Goal: Transaction & Acquisition: Download file/media

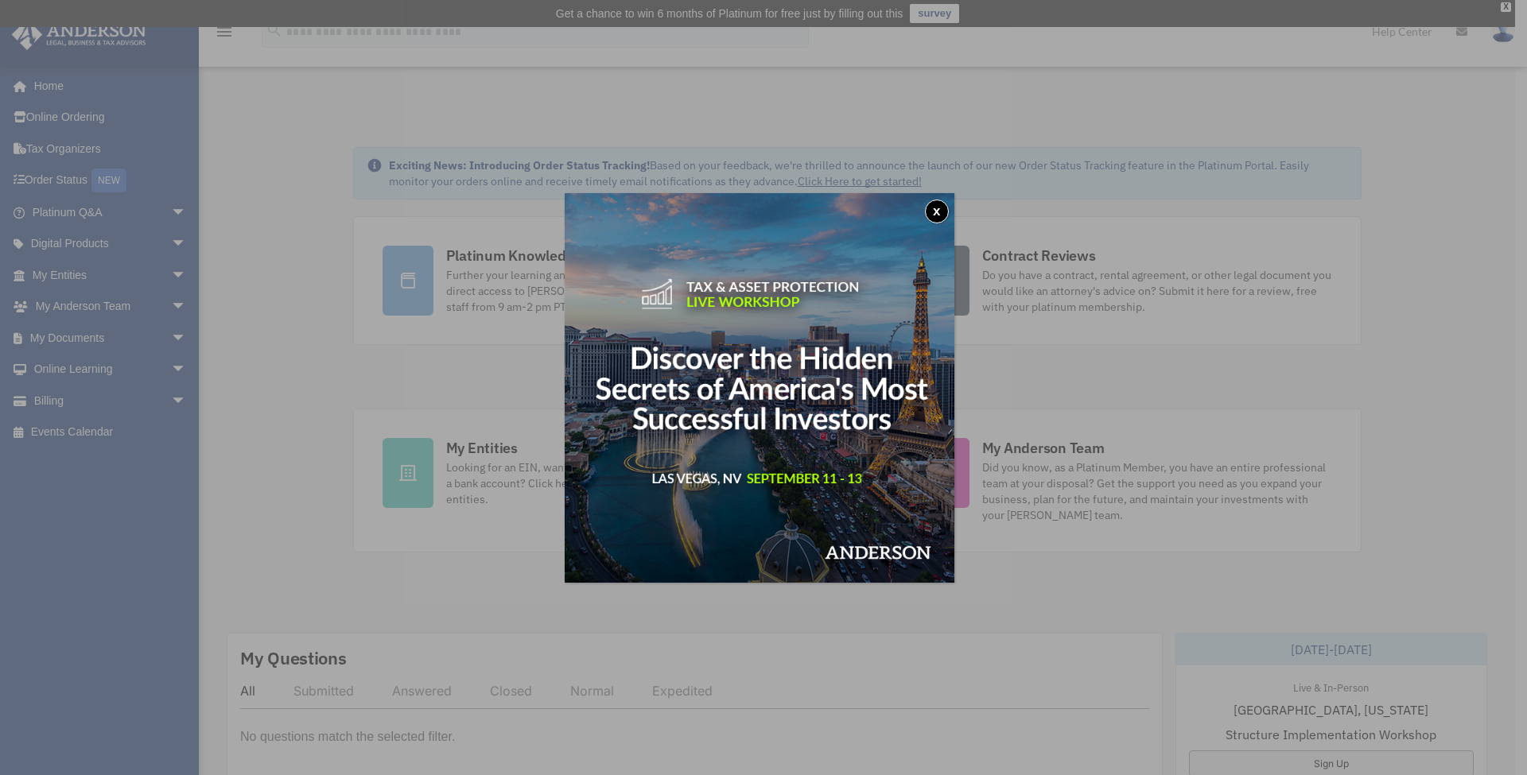
click at [947, 215] on button "x" at bounding box center [937, 212] width 24 height 24
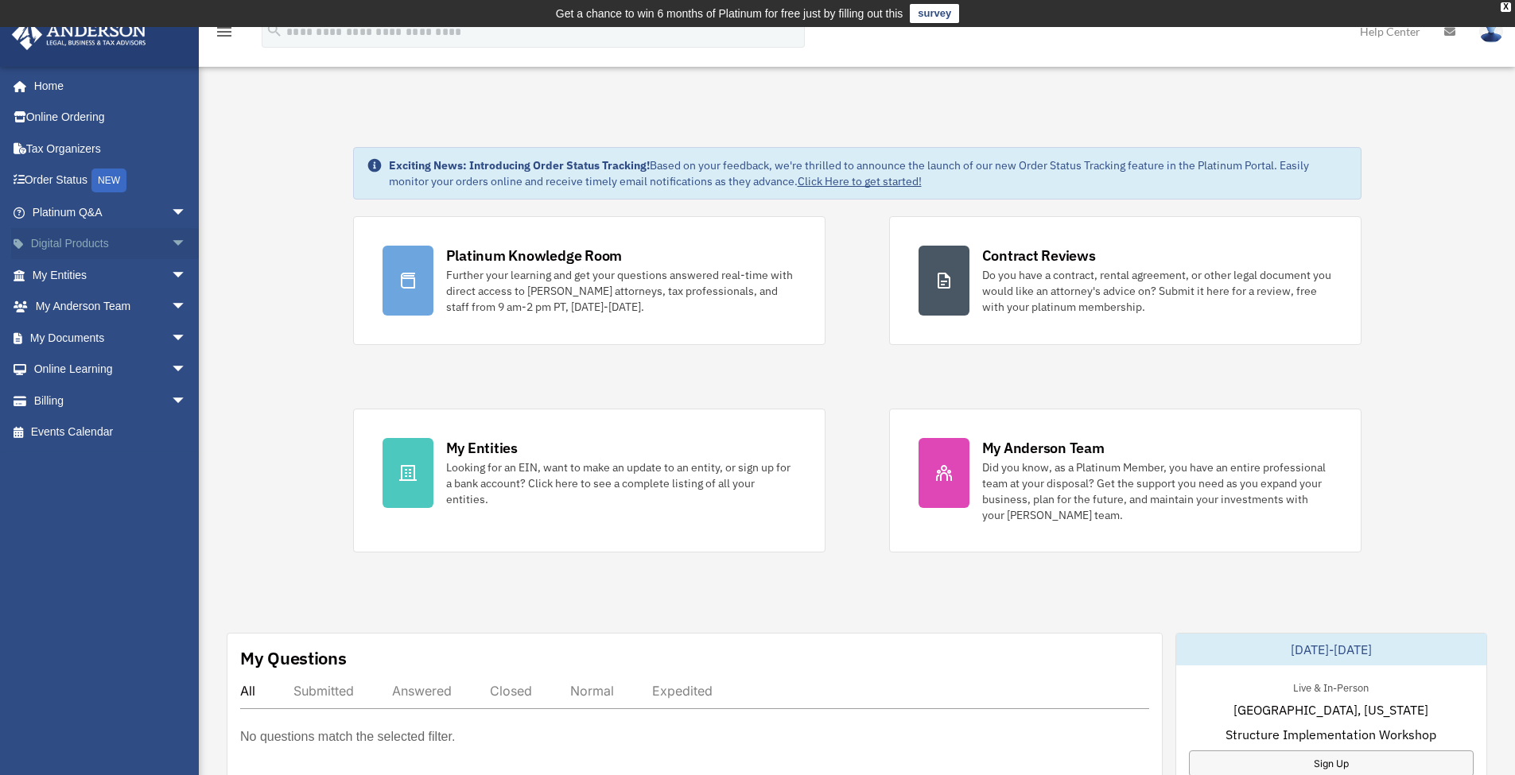
click at [171, 247] on span "arrow_drop_down" at bounding box center [187, 244] width 32 height 33
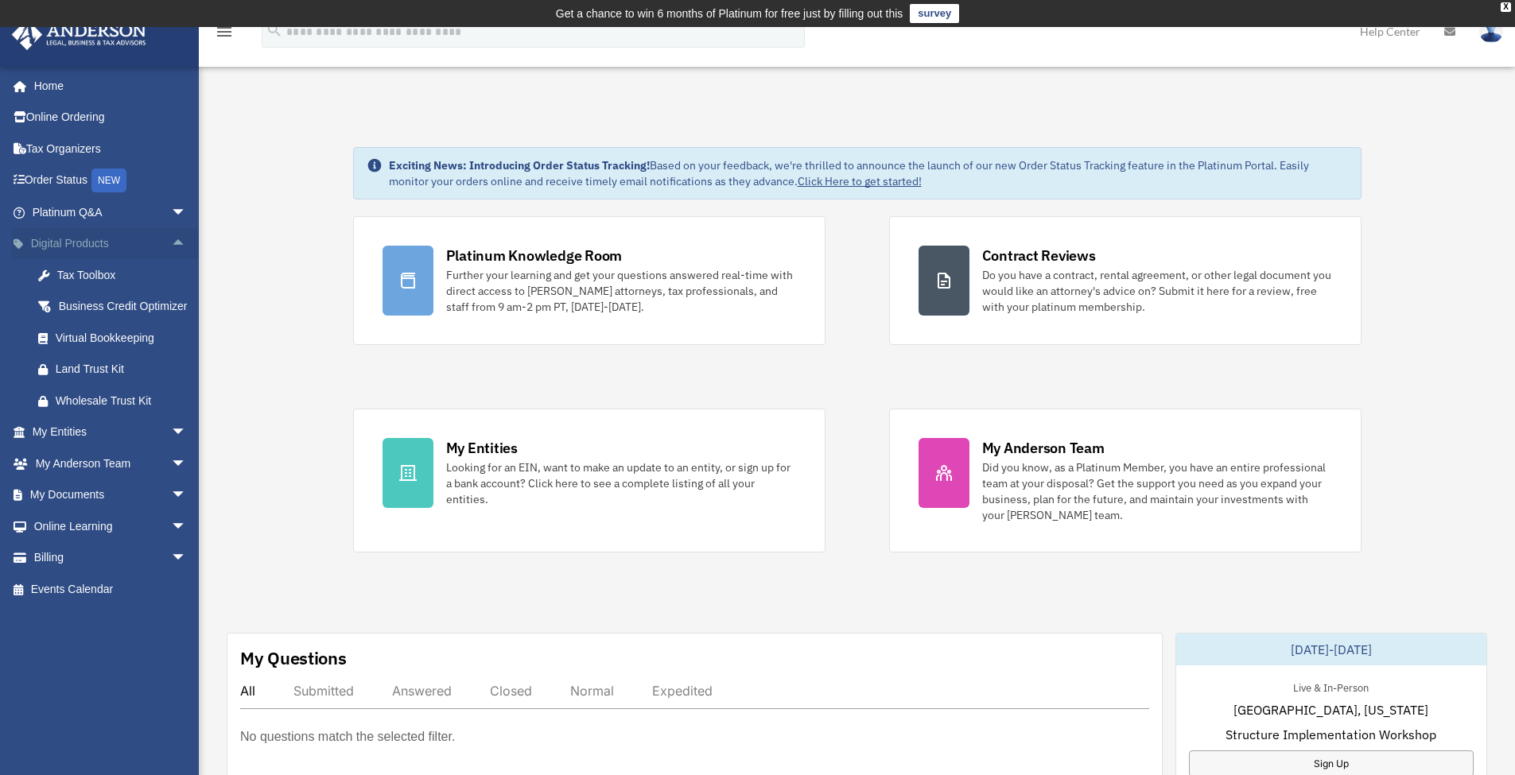
click at [171, 247] on span "arrow_drop_up" at bounding box center [187, 244] width 32 height 33
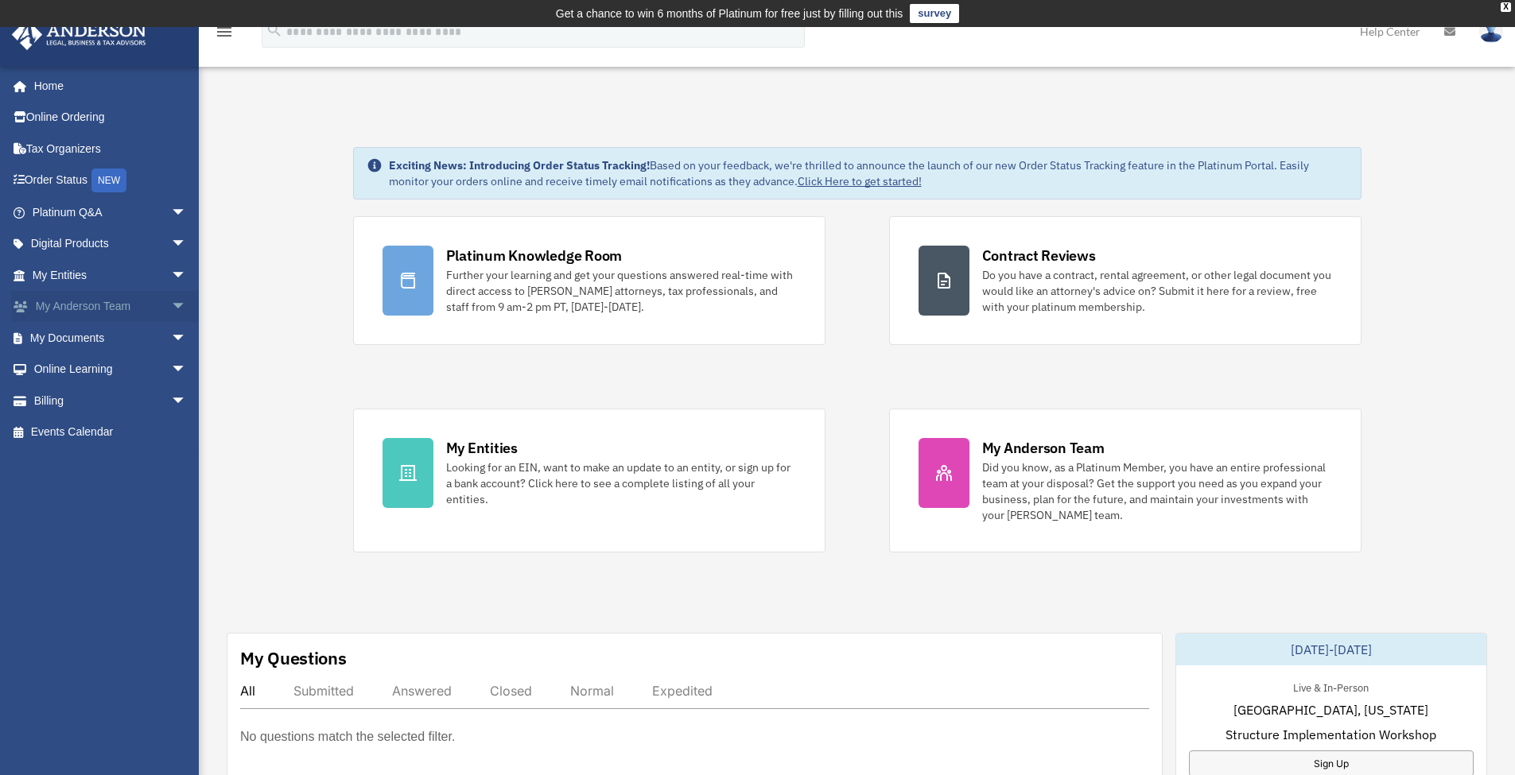
click at [172, 302] on span "arrow_drop_down" at bounding box center [187, 307] width 32 height 33
click at [172, 302] on span "arrow_drop_up" at bounding box center [187, 307] width 32 height 33
click at [171, 329] on span "arrow_drop_down" at bounding box center [187, 338] width 32 height 33
click at [134, 367] on link "Box" at bounding box center [116, 370] width 189 height 32
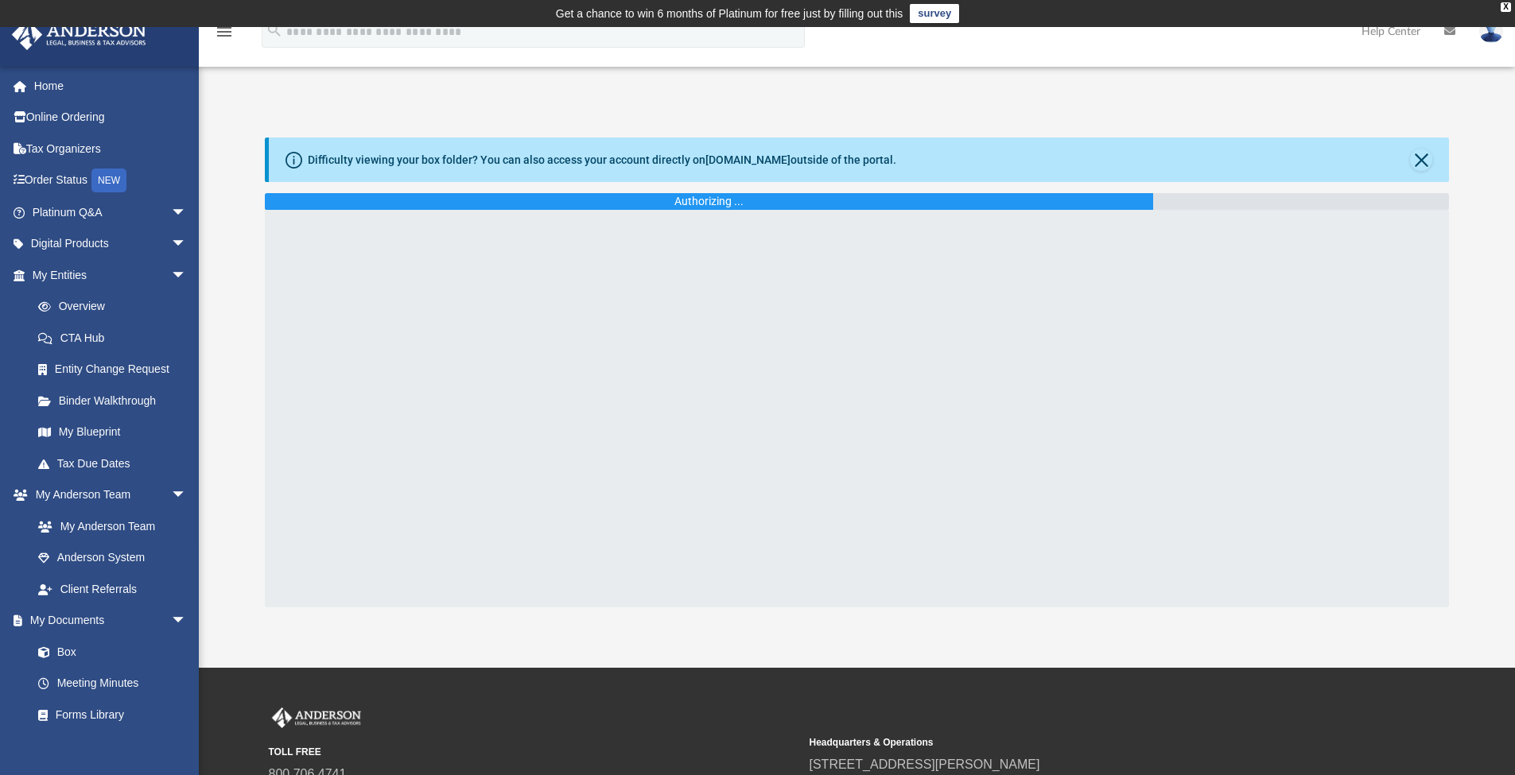
click at [239, 245] on div "Difficulty viewing your box folder? You can also access your account directly o…" at bounding box center [857, 373] width 1316 height 470
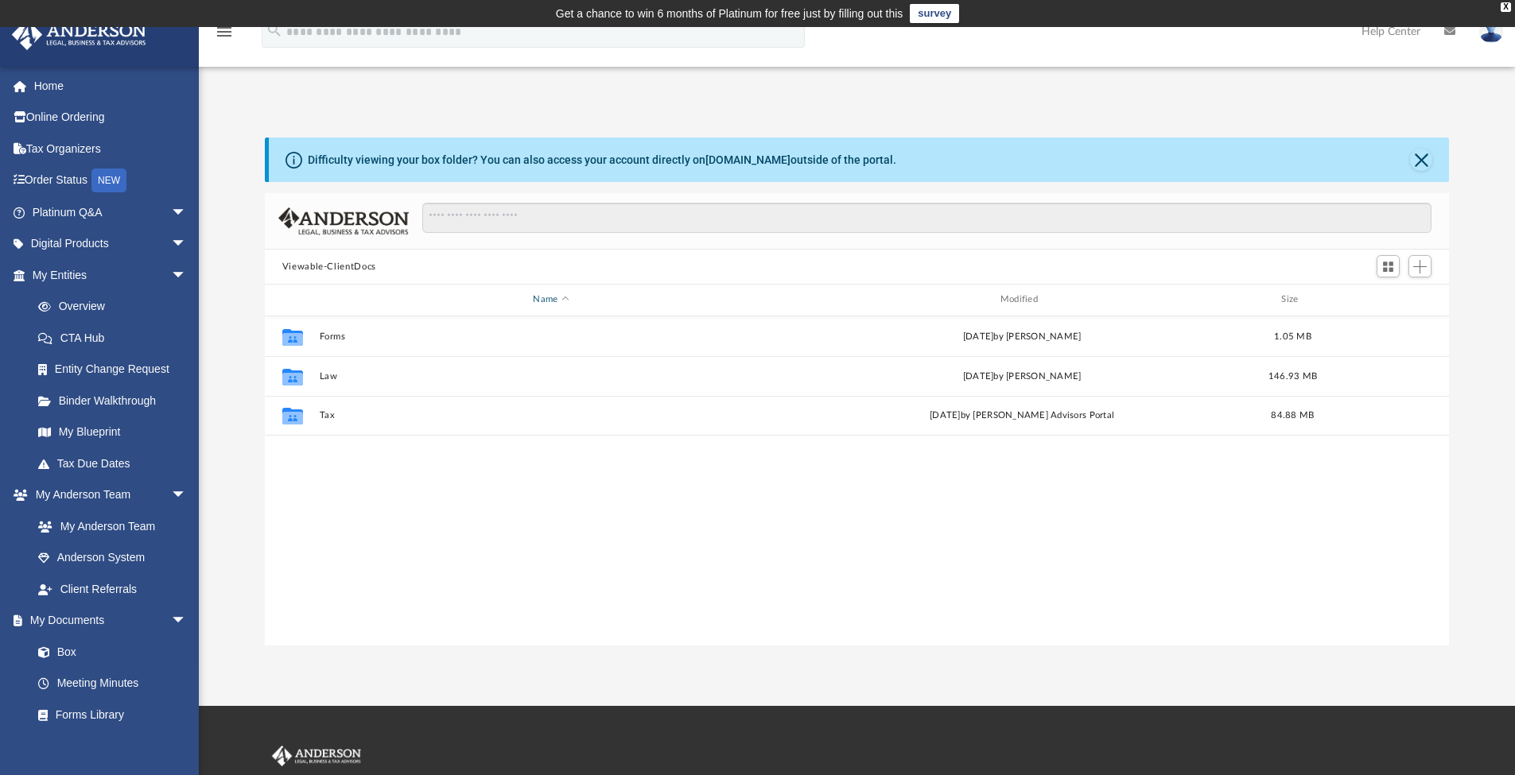
scroll to position [350, 1172]
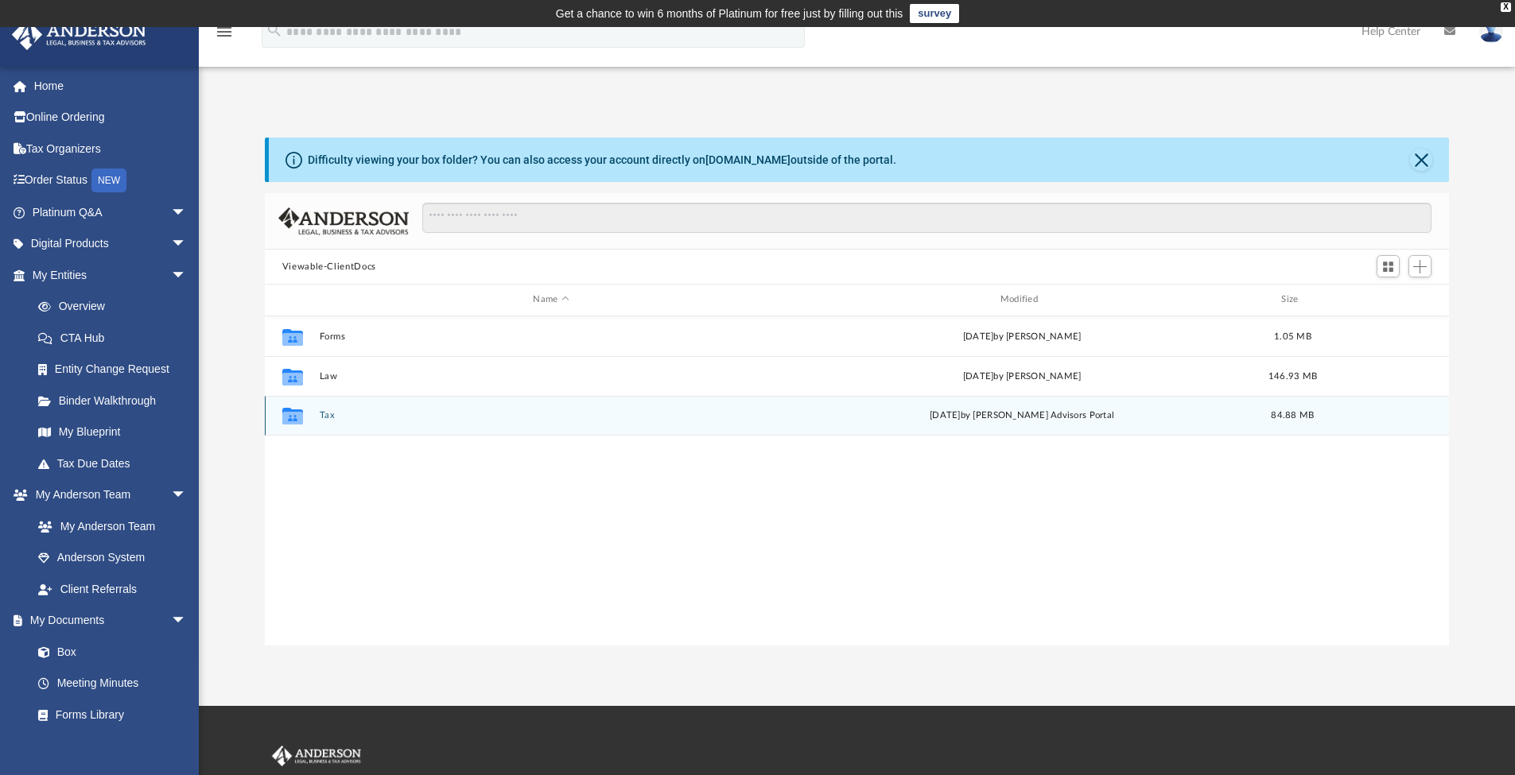
click at [348, 420] on button "Tax" at bounding box center [551, 415] width 464 height 10
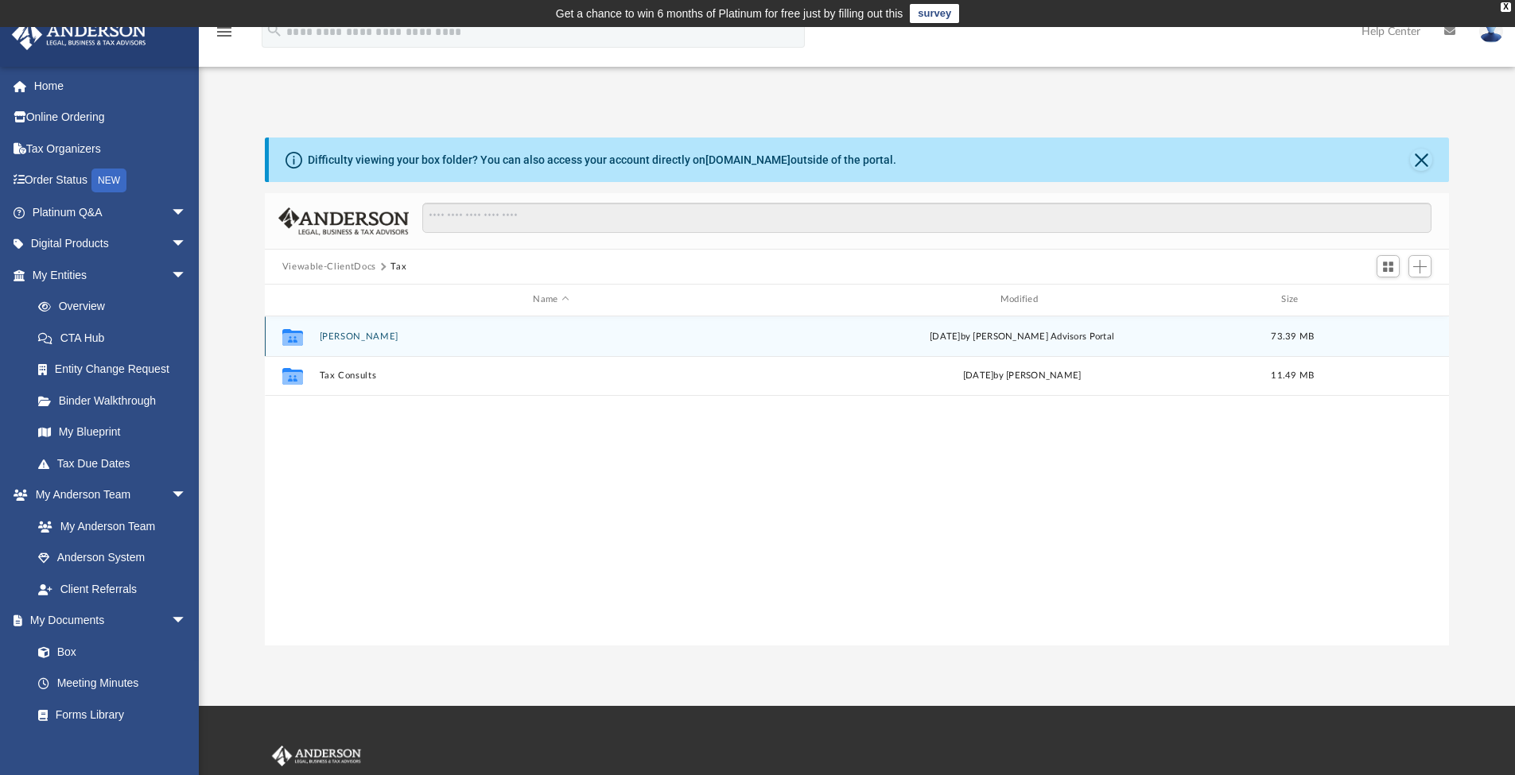
click at [345, 337] on button "[PERSON_NAME]" at bounding box center [551, 337] width 464 height 10
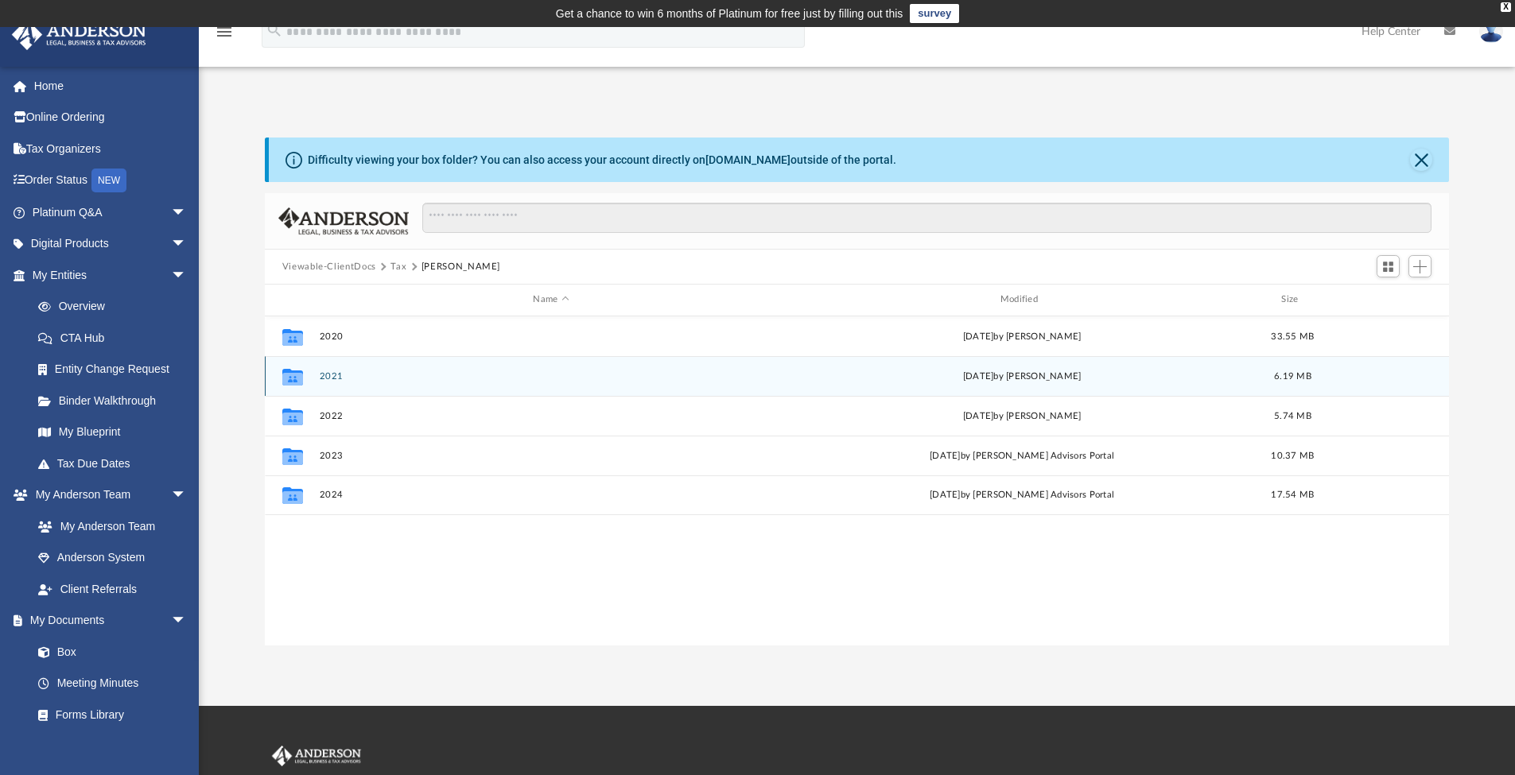
click at [357, 373] on button "2021" at bounding box center [551, 376] width 464 height 10
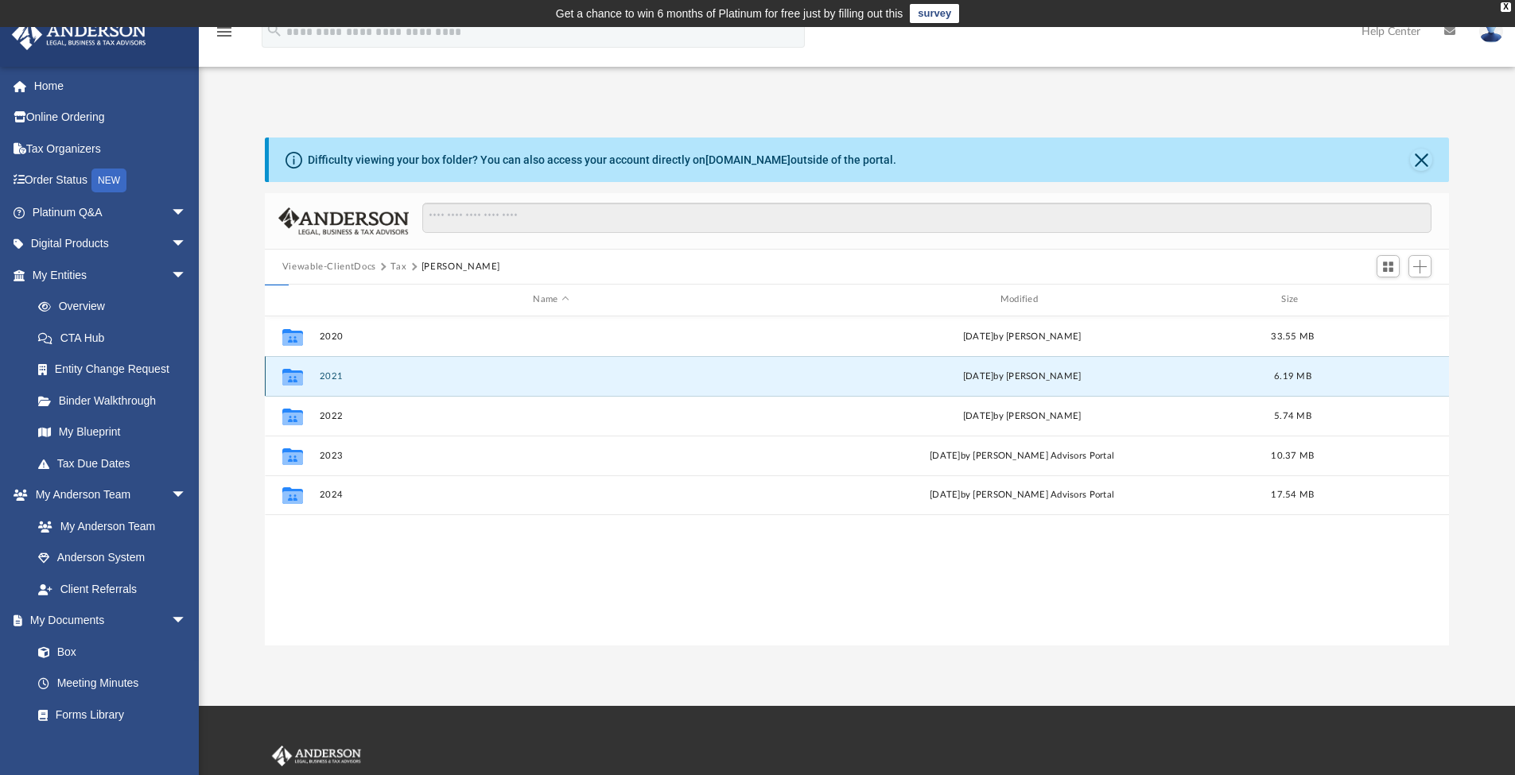
click at [357, 373] on button "2021" at bounding box center [551, 376] width 464 height 10
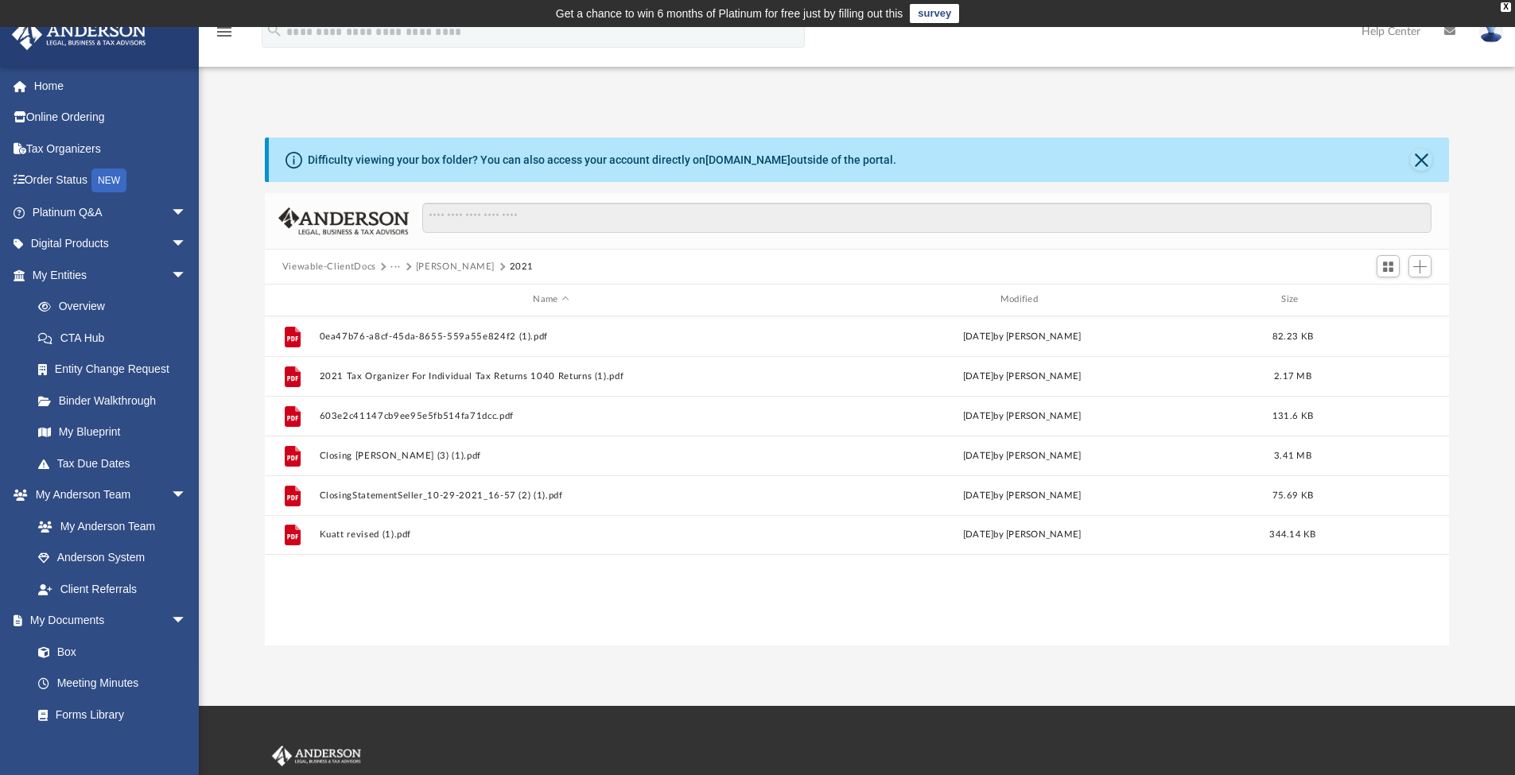
click at [230, 375] on div "Difficulty viewing your box folder? You can also access your account directly o…" at bounding box center [857, 392] width 1316 height 508
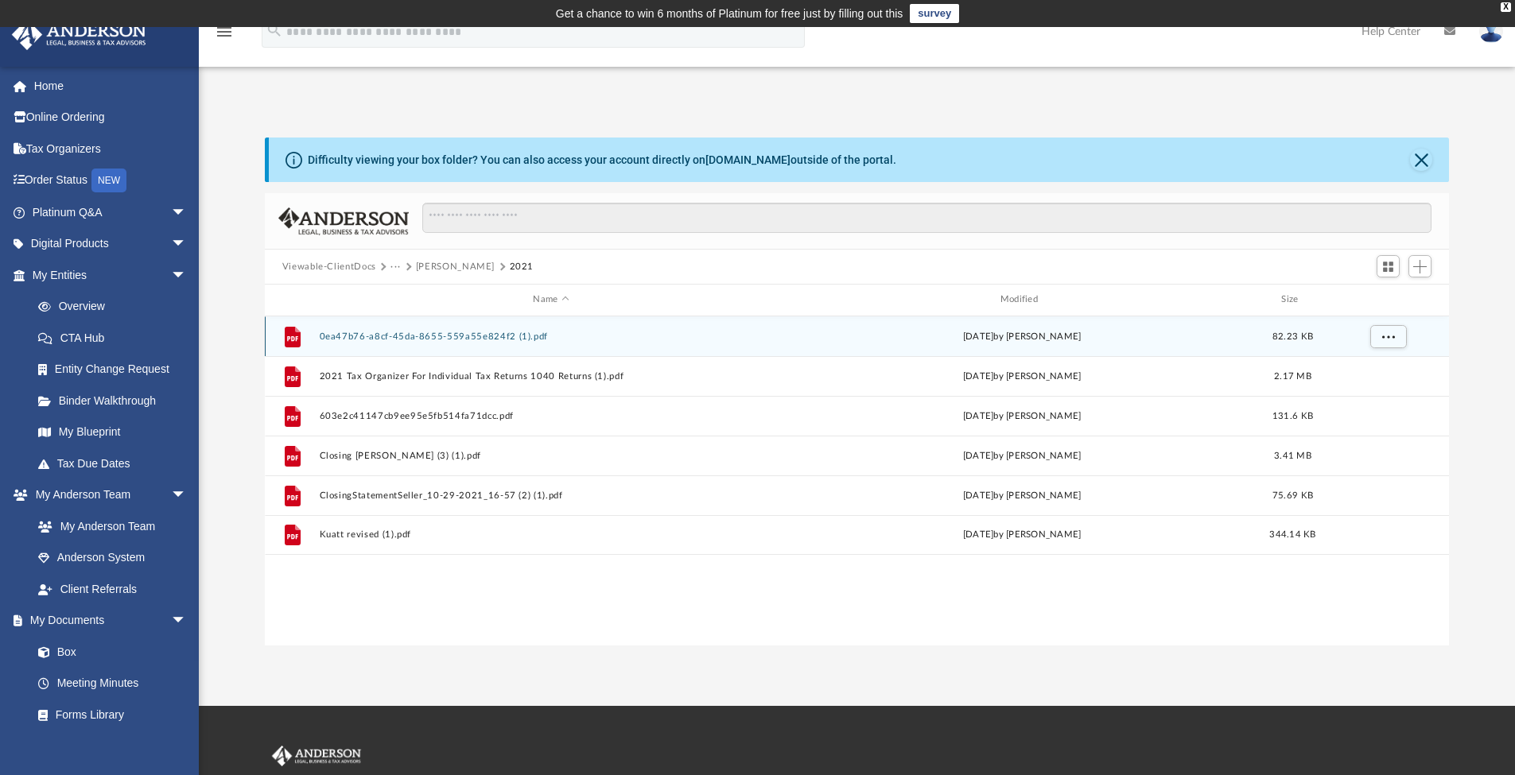
click at [465, 340] on button "0ea47b76-a8cf-45da-8655-559a55e824f2 (1).pdf" at bounding box center [551, 337] width 464 height 10
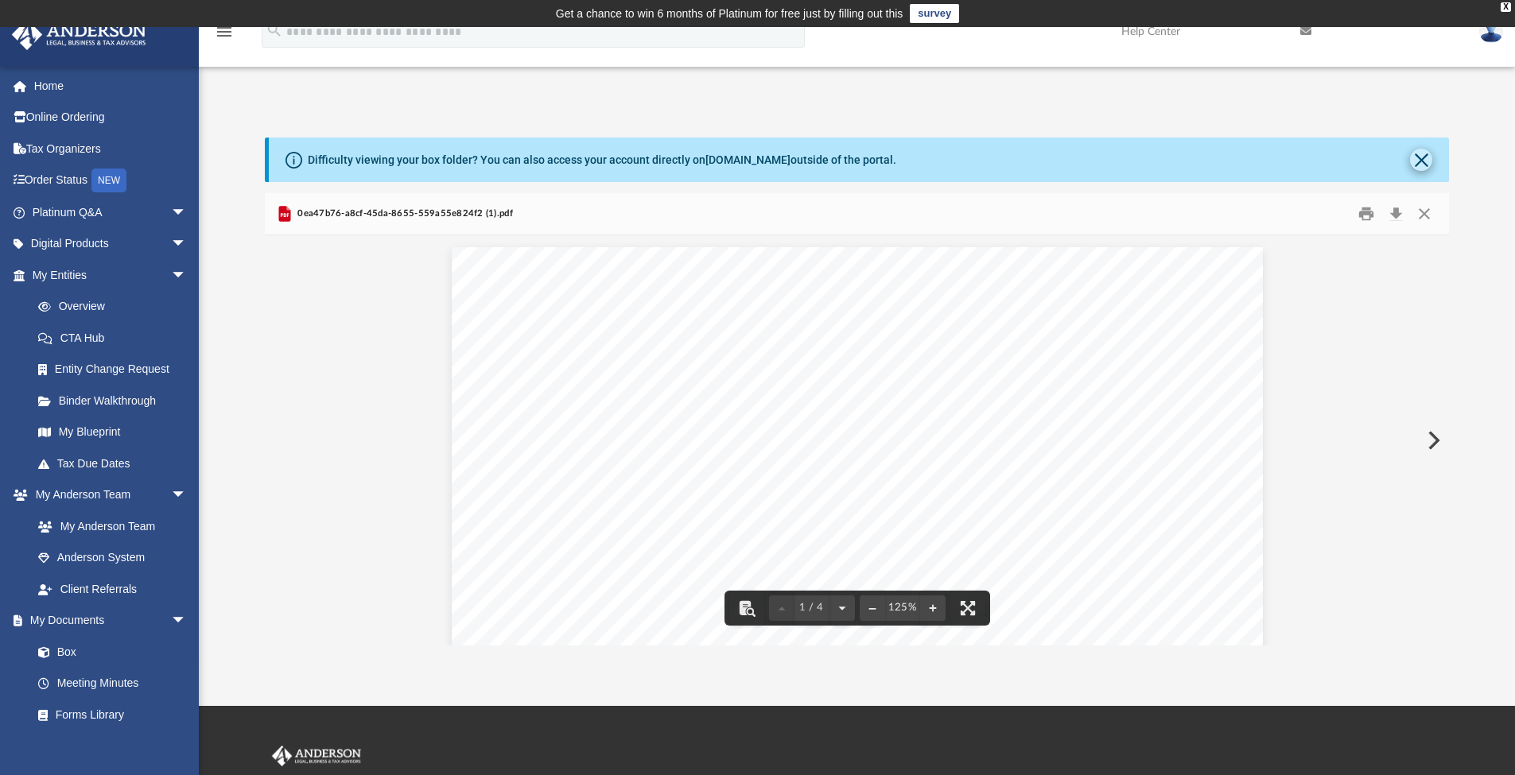
click at [1425, 165] on button "Close" at bounding box center [1421, 160] width 22 height 22
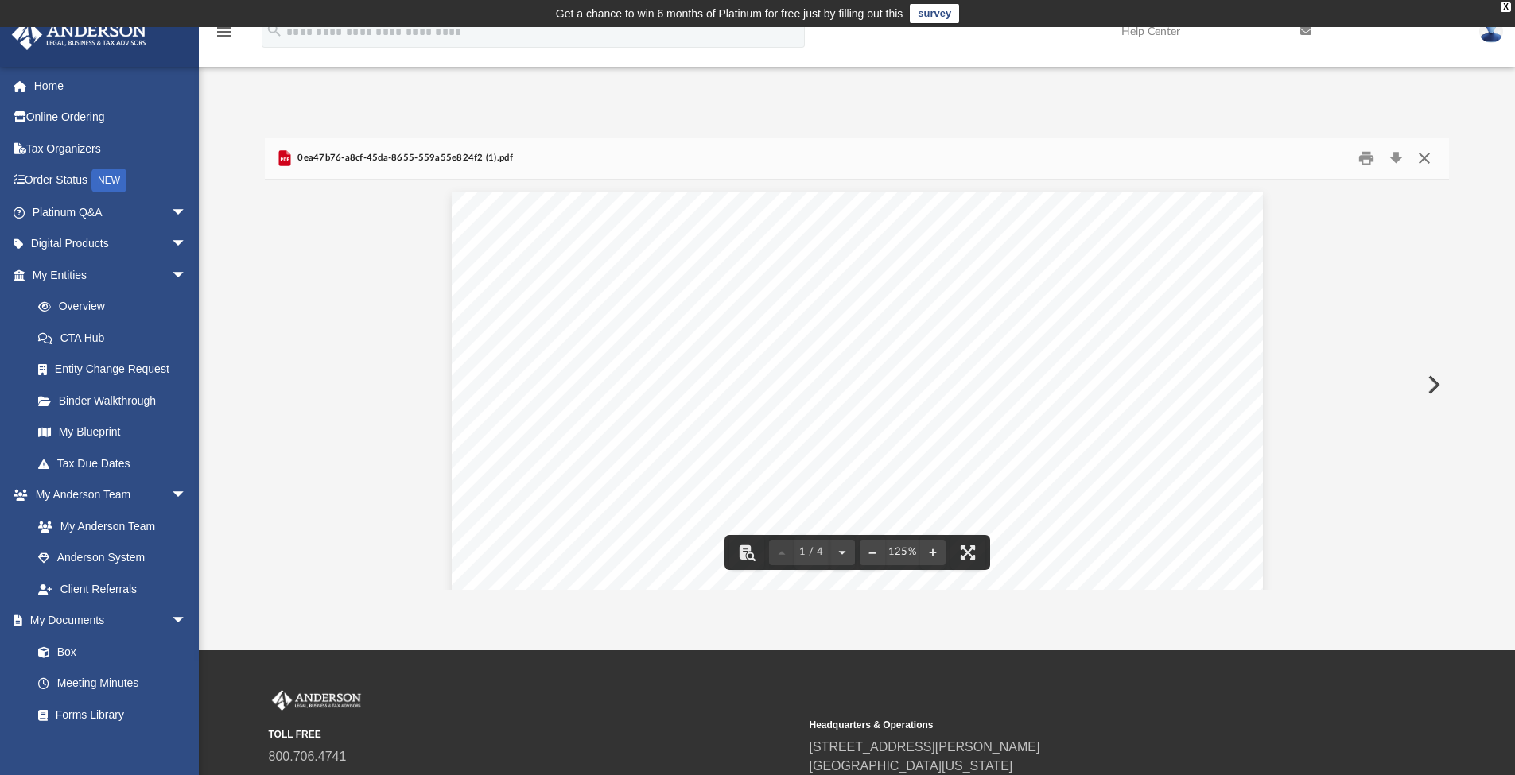
click at [1425, 163] on button "Close" at bounding box center [1424, 158] width 29 height 25
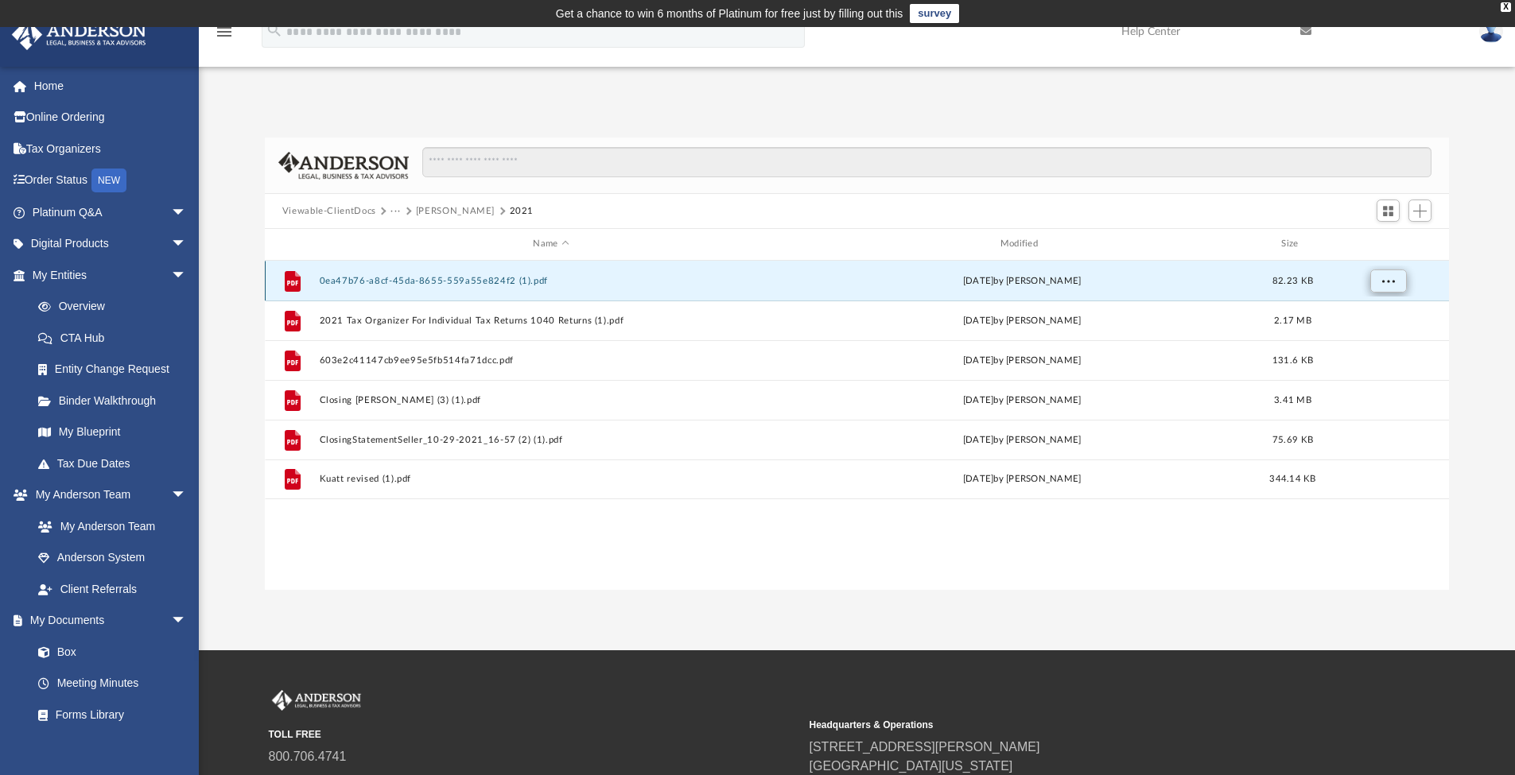
click at [1393, 282] on span "More options" at bounding box center [1388, 280] width 13 height 9
click at [1493, 272] on div "Difficulty viewing your box folder? You can also access your account directly o…" at bounding box center [857, 364] width 1316 height 453
click at [324, 283] on button "0ea47b76-a8cf-45da-8655-559a55e824f2 (1).pdf" at bounding box center [551, 281] width 464 height 10
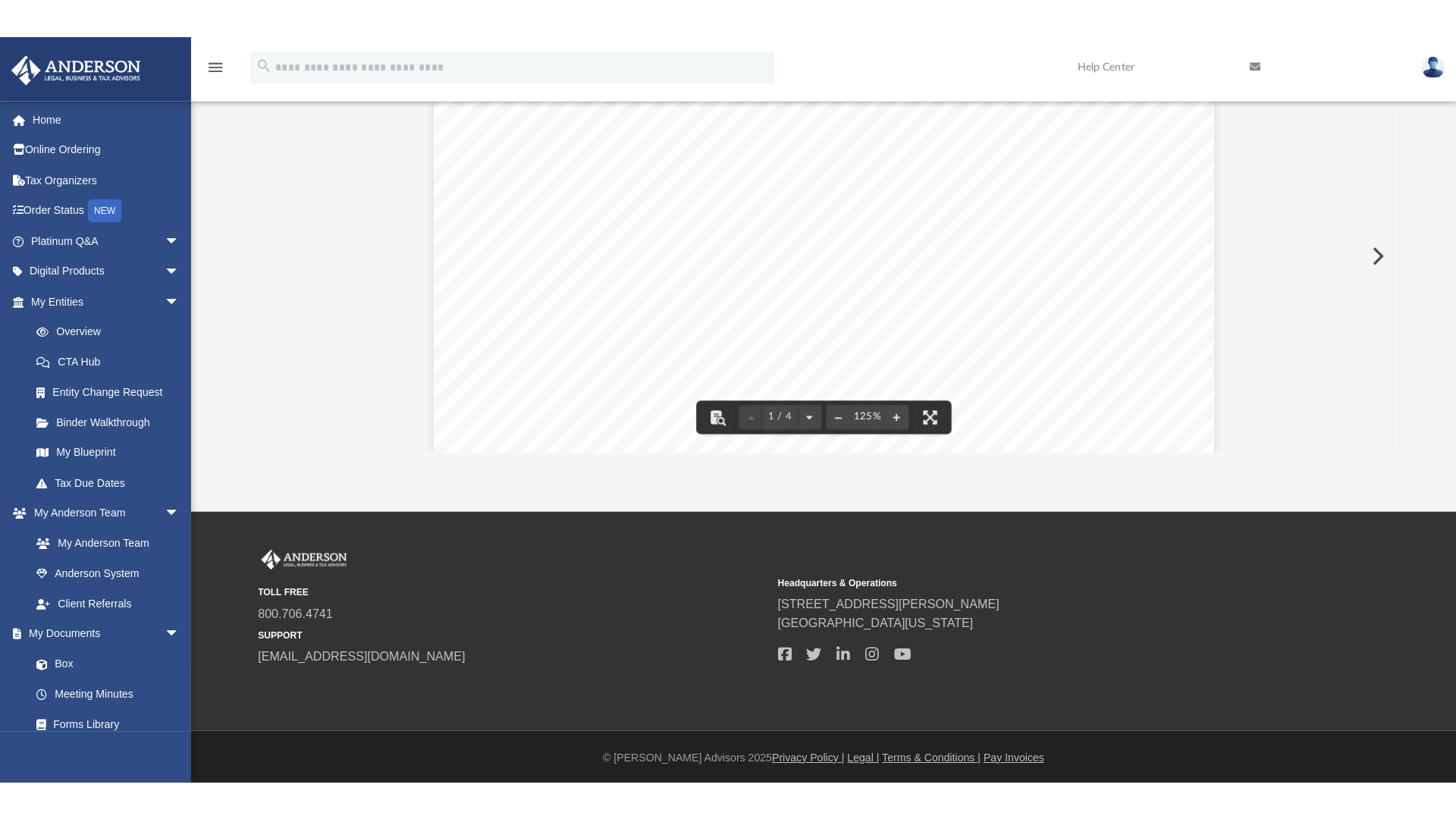
scroll to position [0, 0]
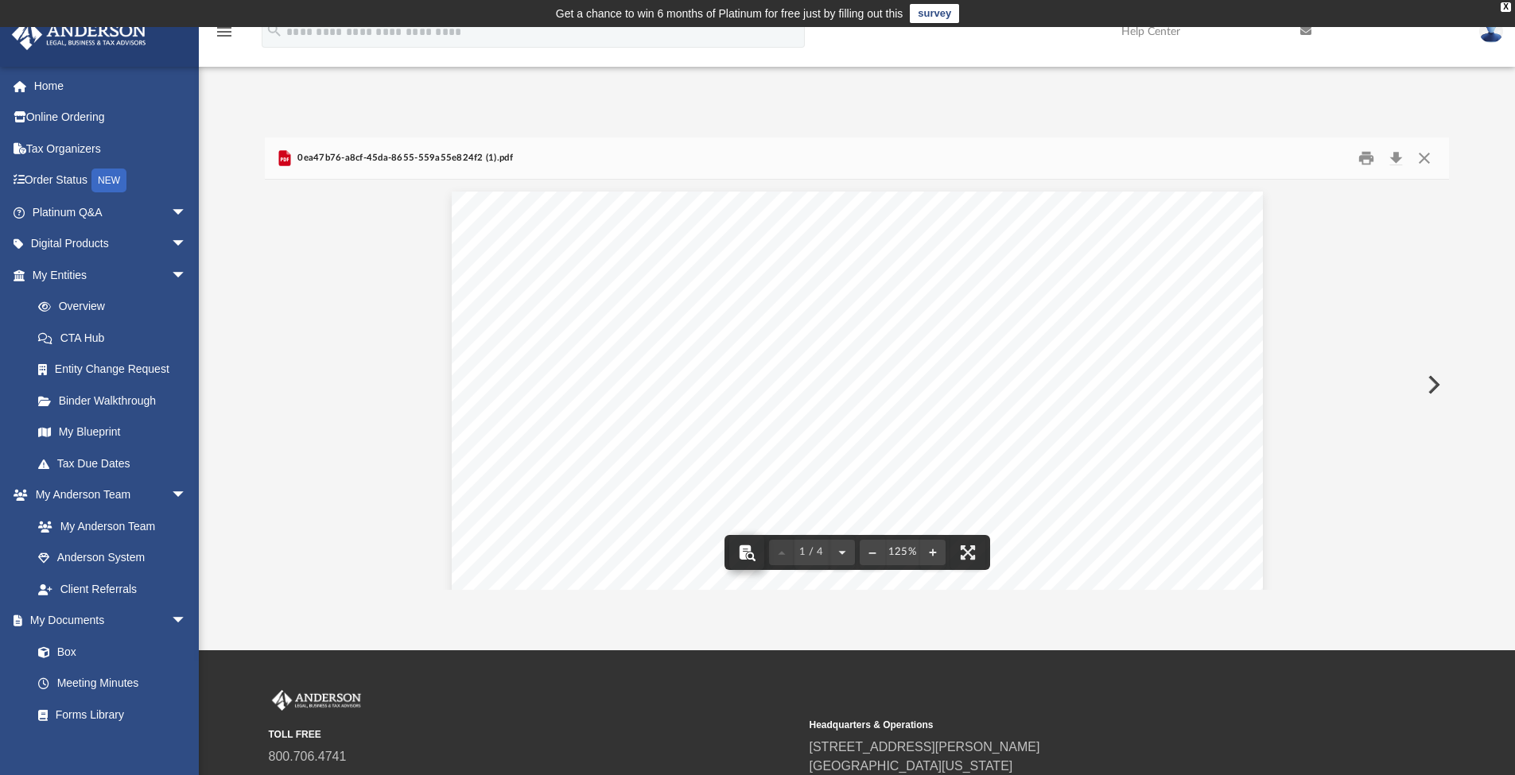
click at [745, 561] on button "File preview" at bounding box center [746, 552] width 35 height 35
drag, startPoint x: 745, startPoint y: 561, endPoint x: 764, endPoint y: 561, distance: 18.3
click at [748, 562] on button "File preview" at bounding box center [746, 552] width 35 height 35
click at [982, 554] on button "File preview" at bounding box center [967, 552] width 35 height 35
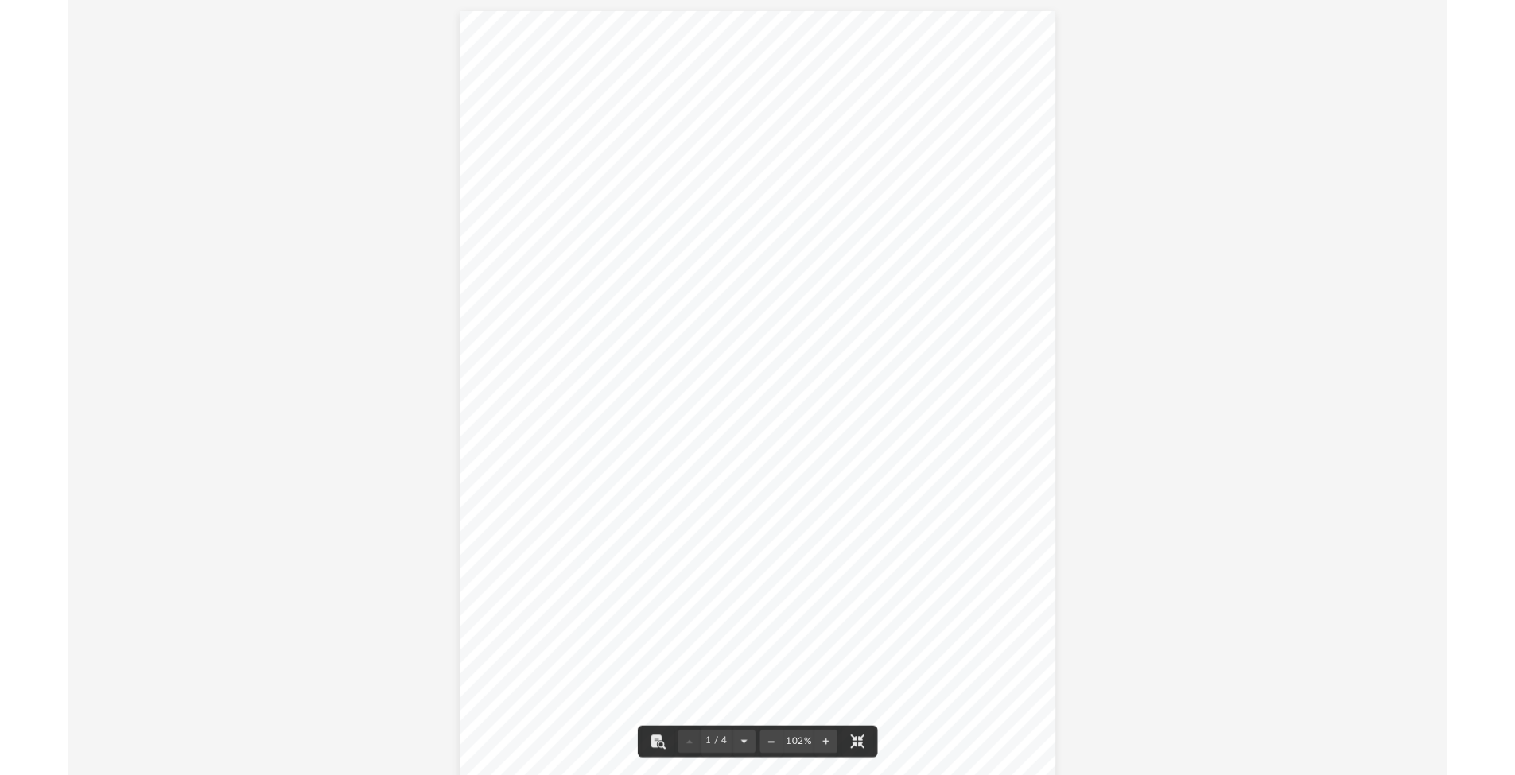
scroll to position [350, 1184]
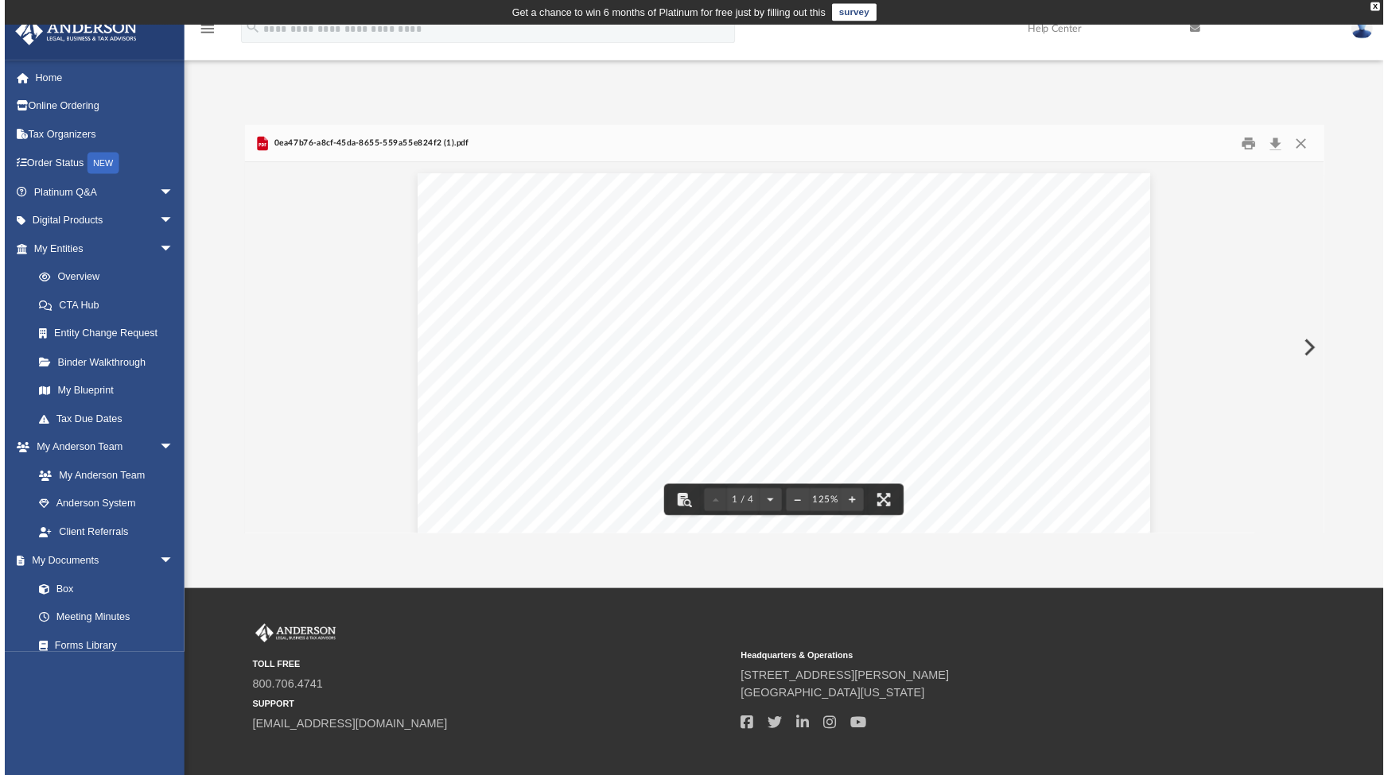
scroll to position [350, 1172]
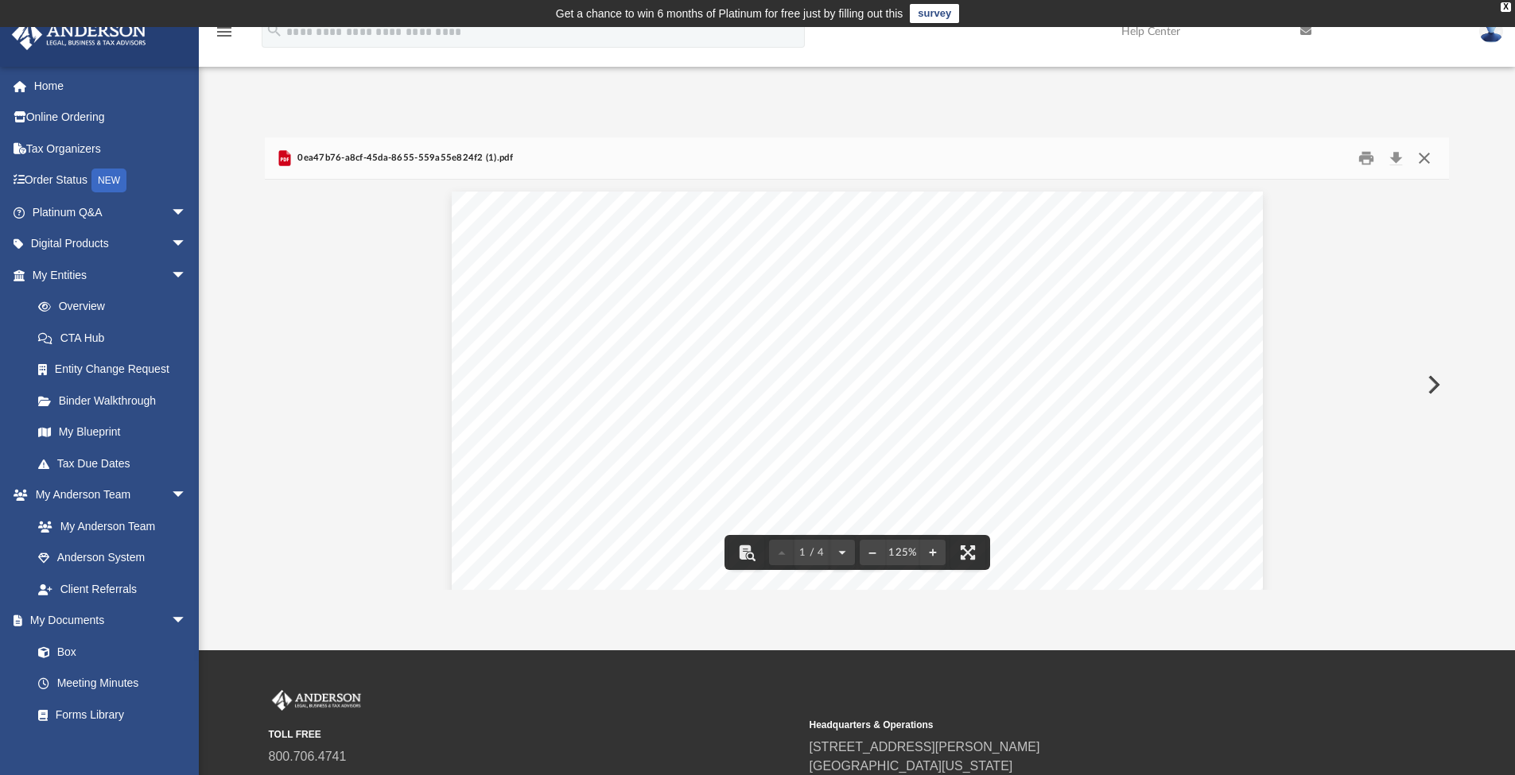
click at [1433, 160] on button "Close" at bounding box center [1424, 158] width 29 height 25
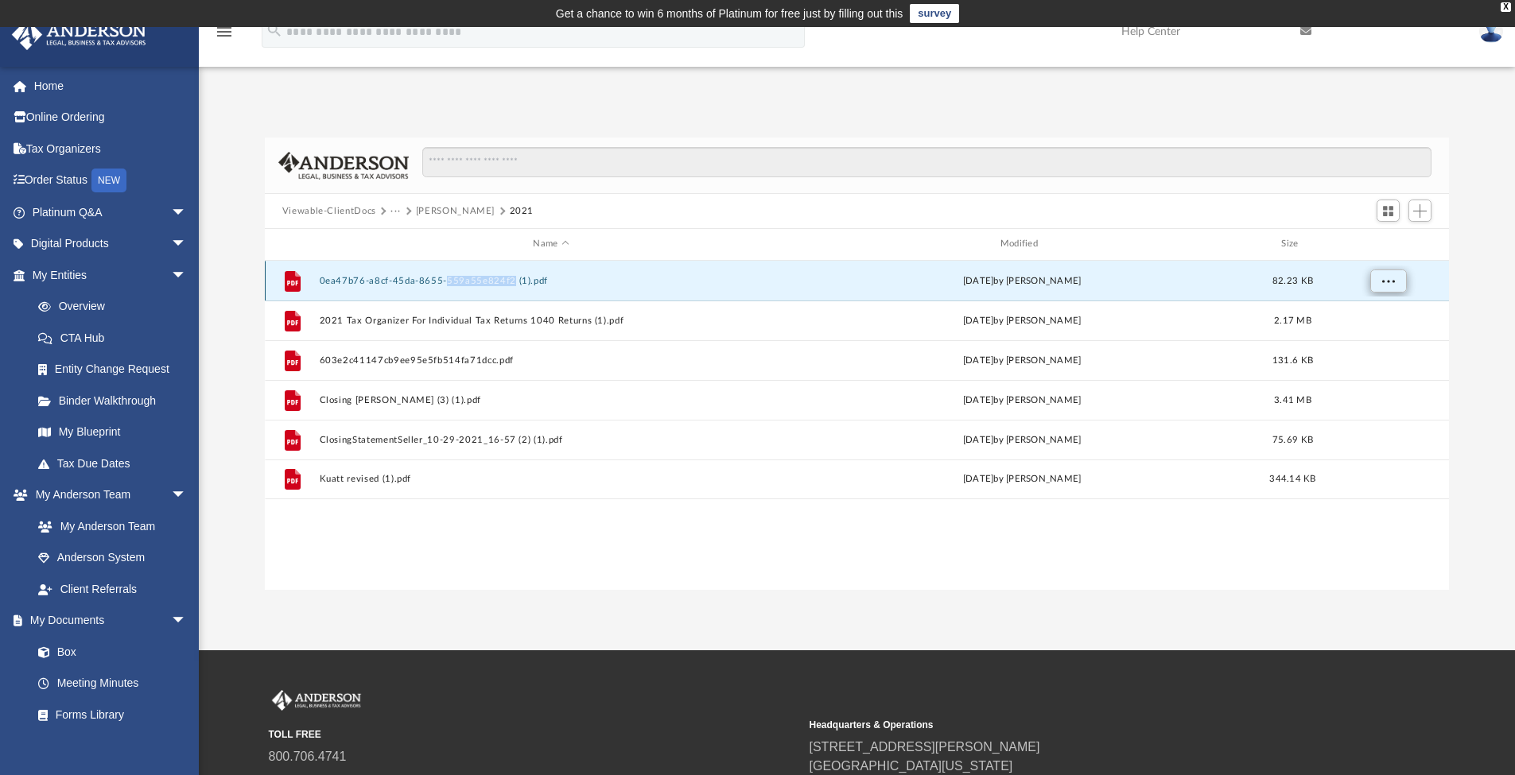
click at [1388, 285] on span "More options" at bounding box center [1388, 280] width 13 height 9
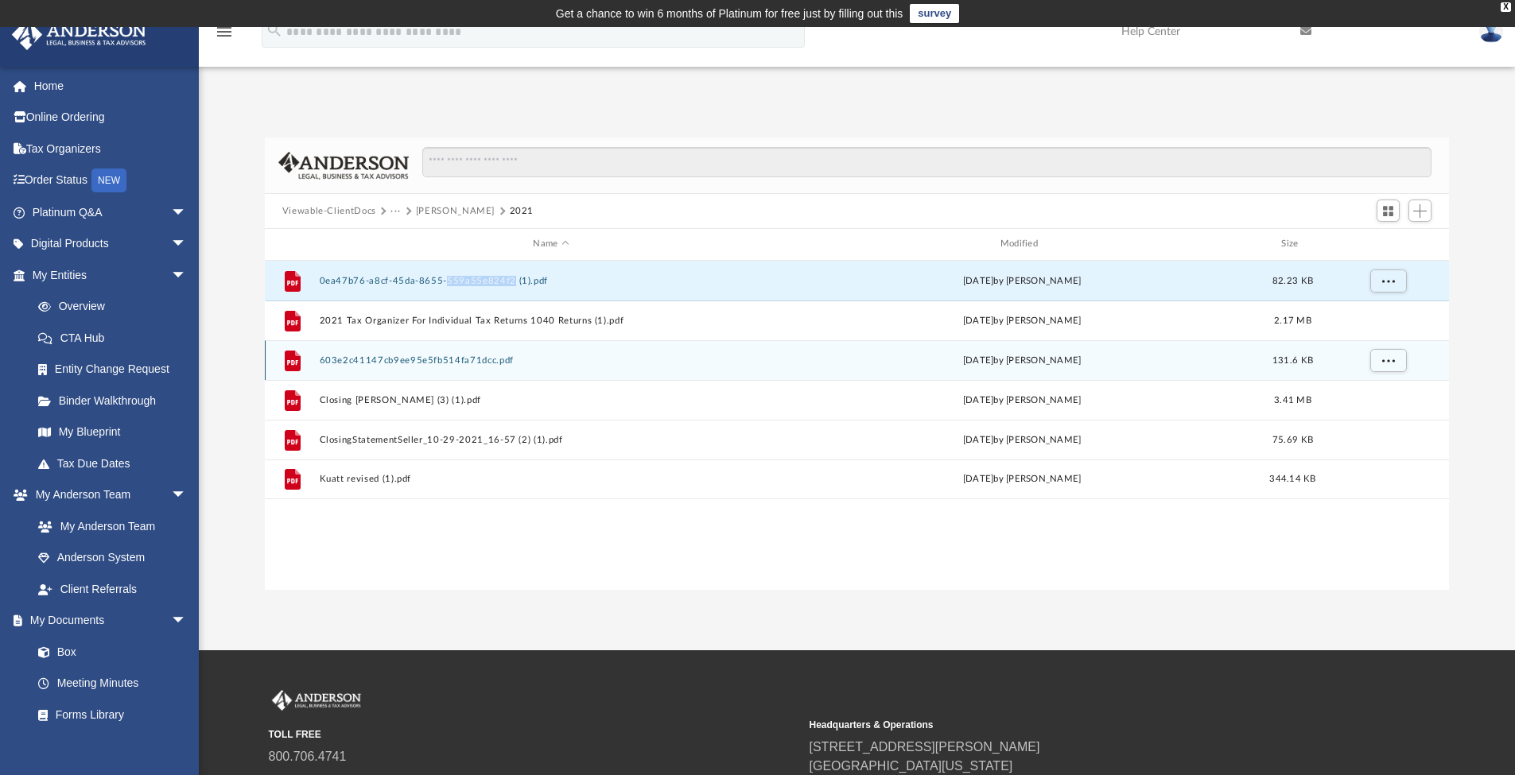
click at [455, 363] on button "603e2c41147cb9ee95e5fb514fa71dcc.pdf" at bounding box center [551, 361] width 464 height 10
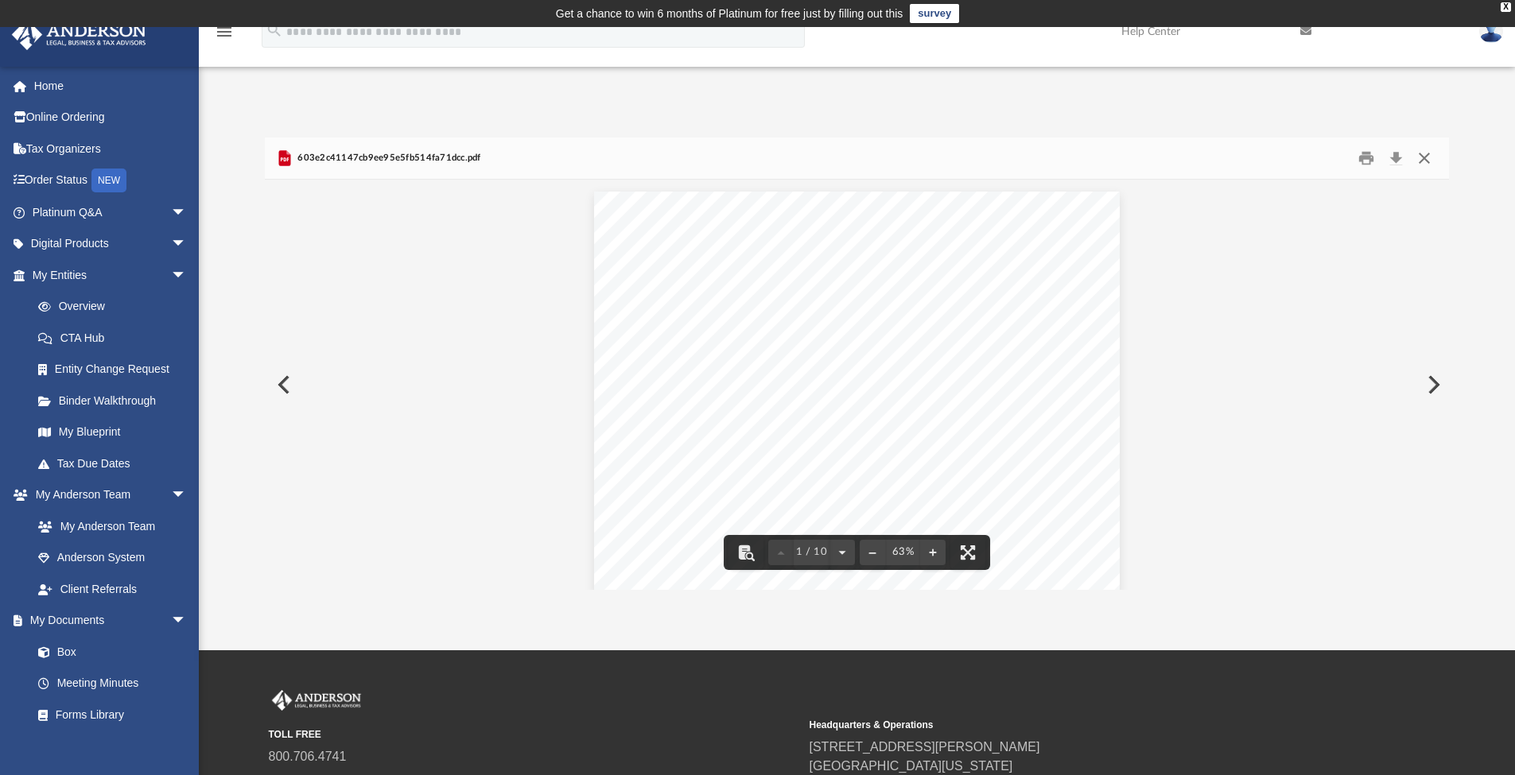
click at [1426, 164] on button "Close" at bounding box center [1424, 158] width 29 height 25
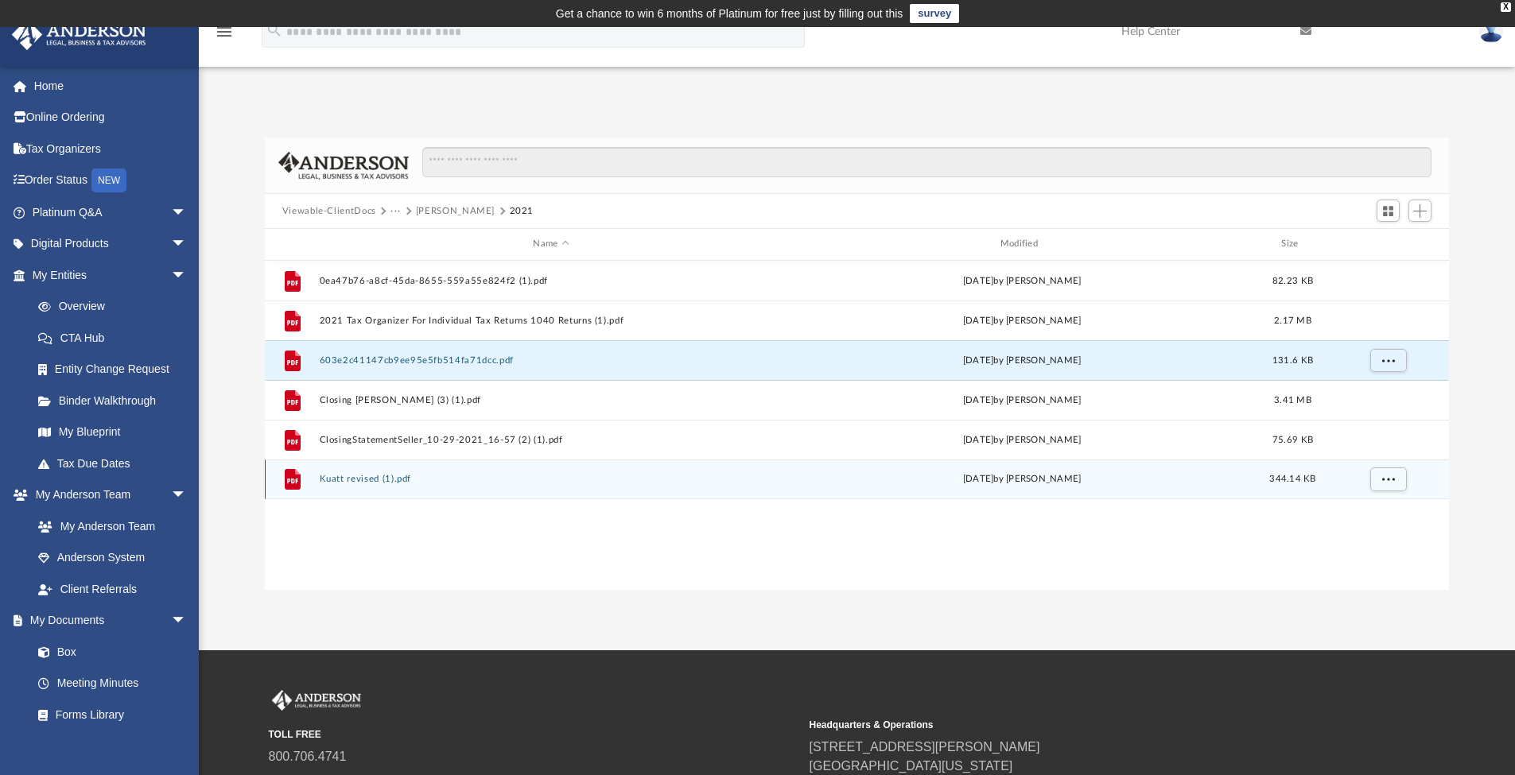
click at [1298, 483] on span "344.14 KB" at bounding box center [1292, 479] width 46 height 9
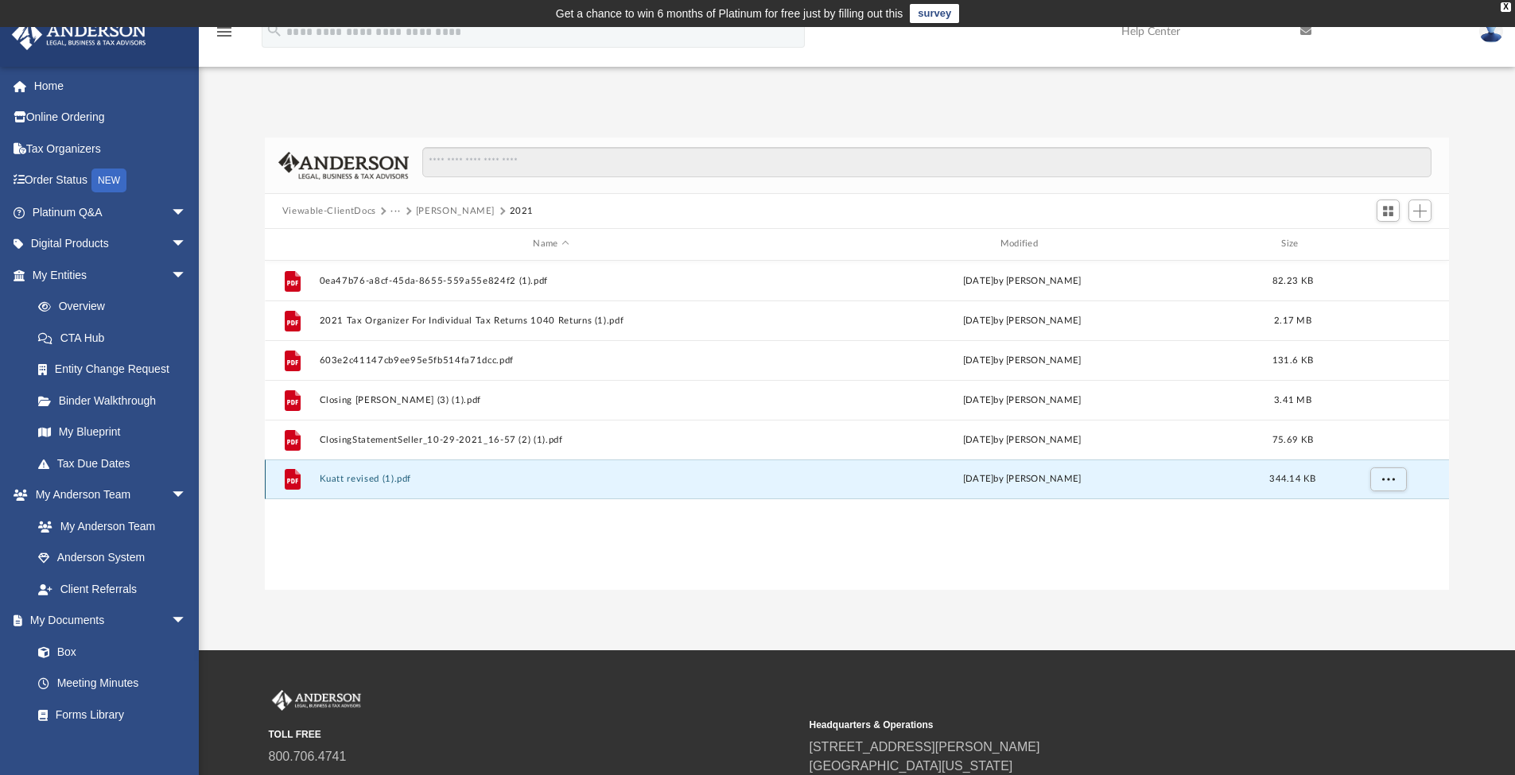
click at [361, 481] on button "Kuatt revised (1).pdf" at bounding box center [551, 479] width 464 height 10
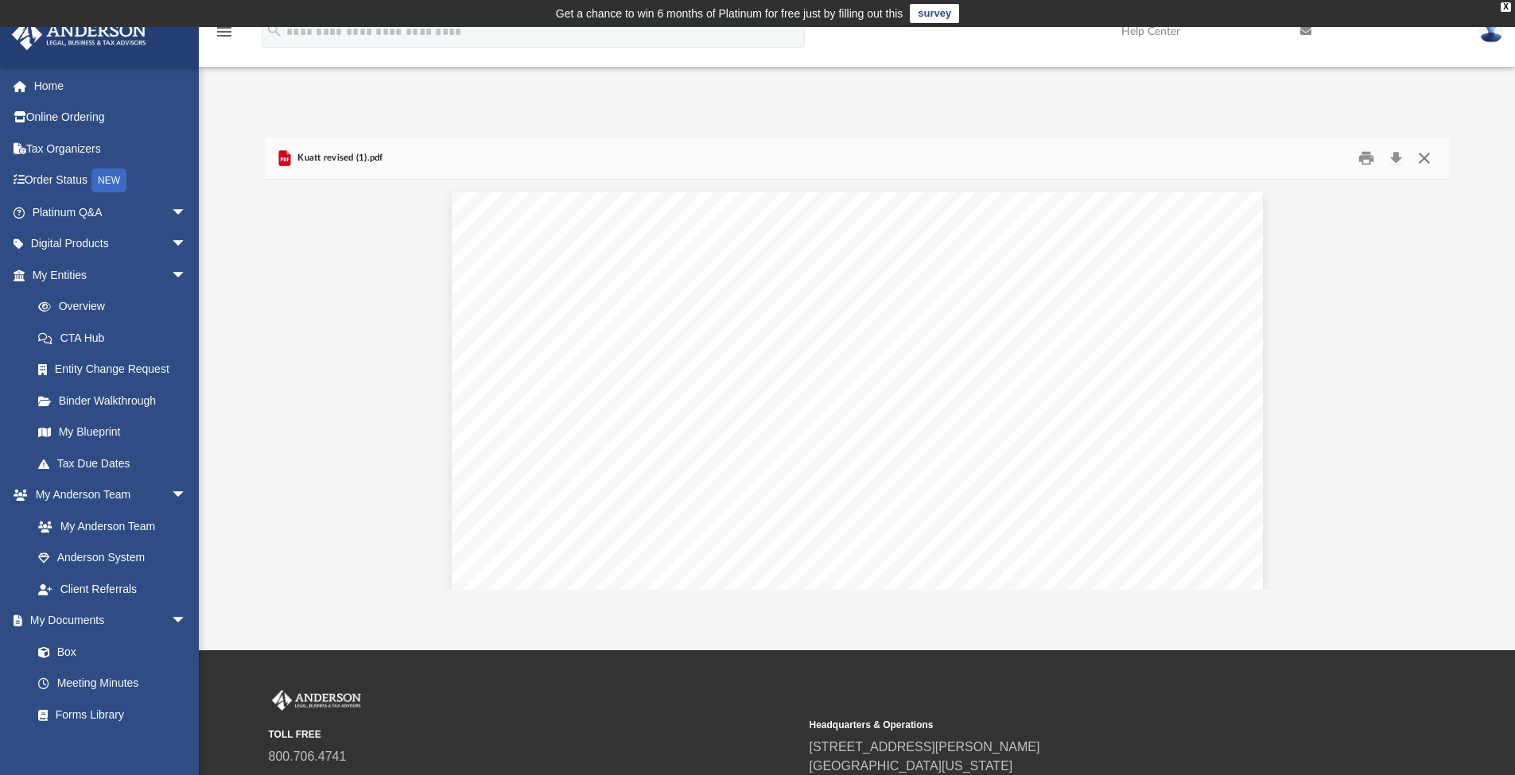
click at [1427, 164] on button "Close" at bounding box center [1424, 158] width 29 height 25
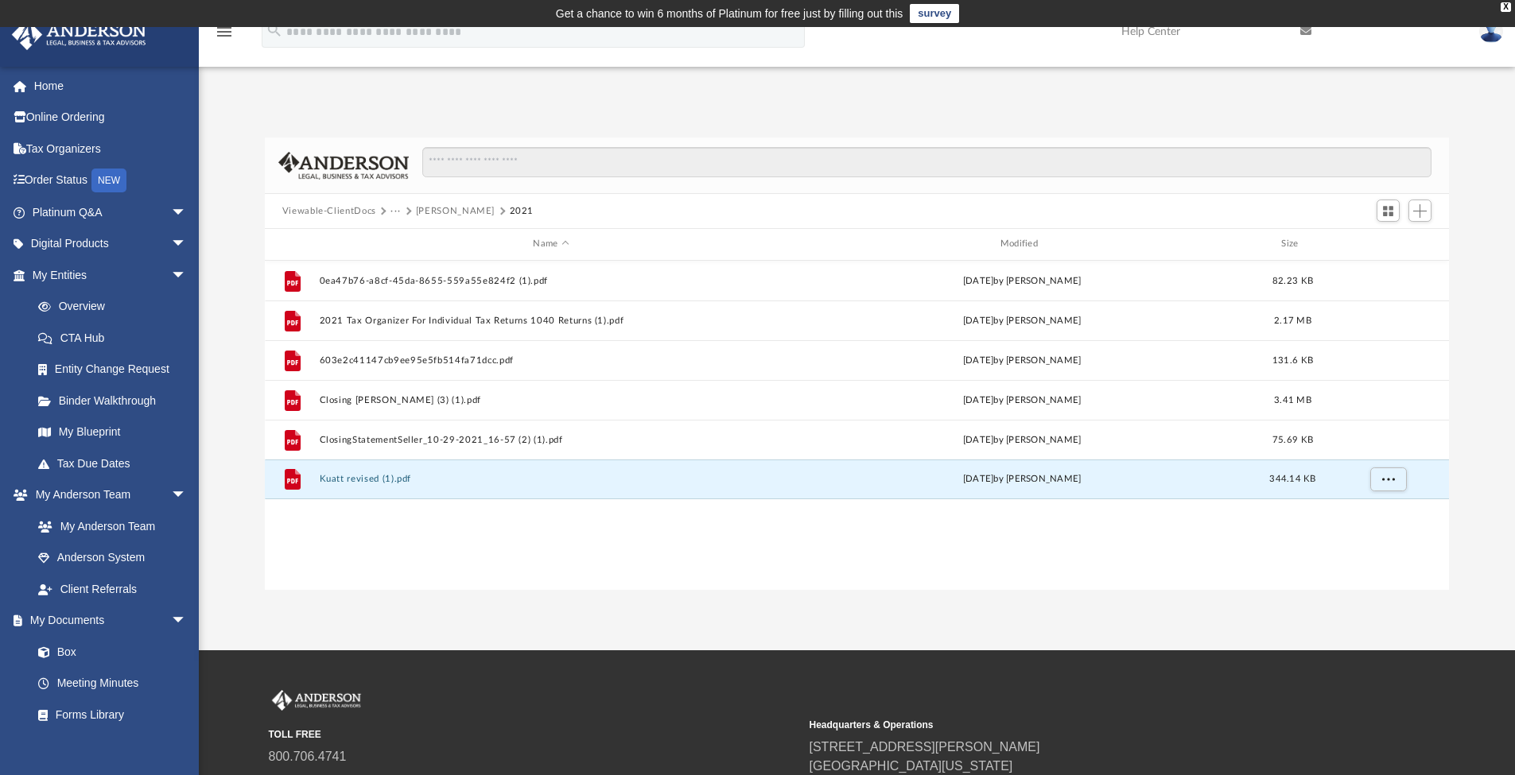
click at [1067, 186] on div at bounding box center [920, 170] width 1023 height 46
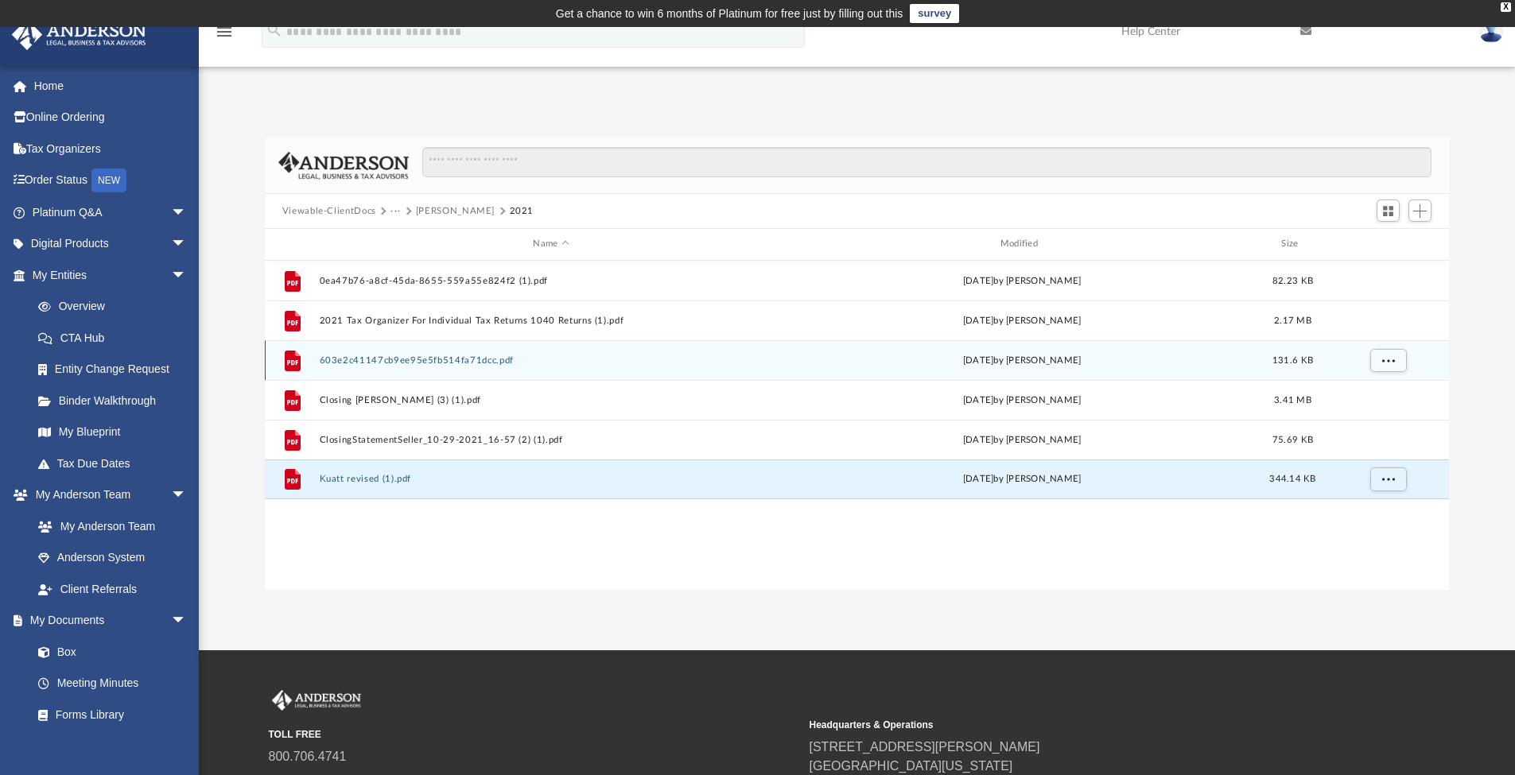
drag, startPoint x: 536, startPoint y: 363, endPoint x: 300, endPoint y: 368, distance: 236.3
click at [302, 372] on div "File 603e2c41147cb9ee95e5fb514fa71dcc.pdf [DATE] by [PERSON_NAME] 131.6 KB" at bounding box center [857, 360] width 1185 height 40
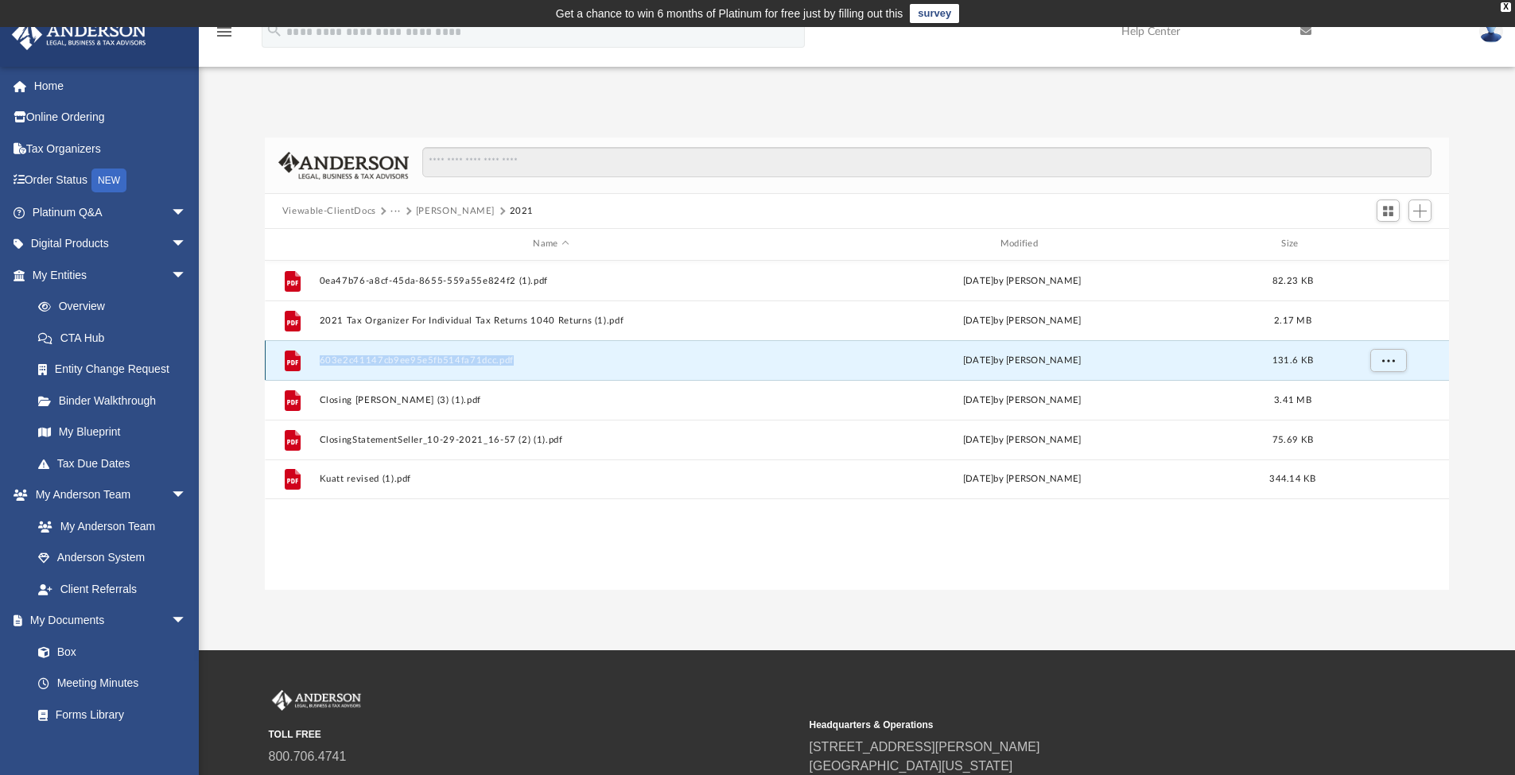
drag, startPoint x: 311, startPoint y: 360, endPoint x: 568, endPoint y: 362, distance: 256.9
click at [568, 362] on div "File 603e2c41147cb9ee95e5fb514fa71dcc.pdf [DATE] by [PERSON_NAME] 131.6 KB" at bounding box center [857, 360] width 1185 height 40
copy div "File 603e2c41147cb9ee95e5fb514fa71dcc.pdf"
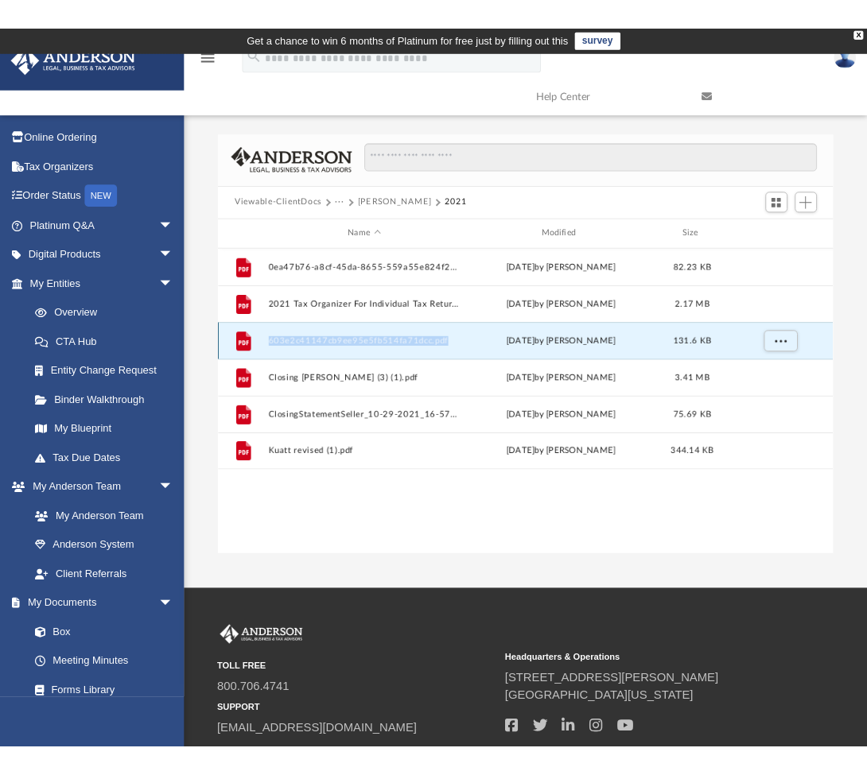
scroll to position [350, 589]
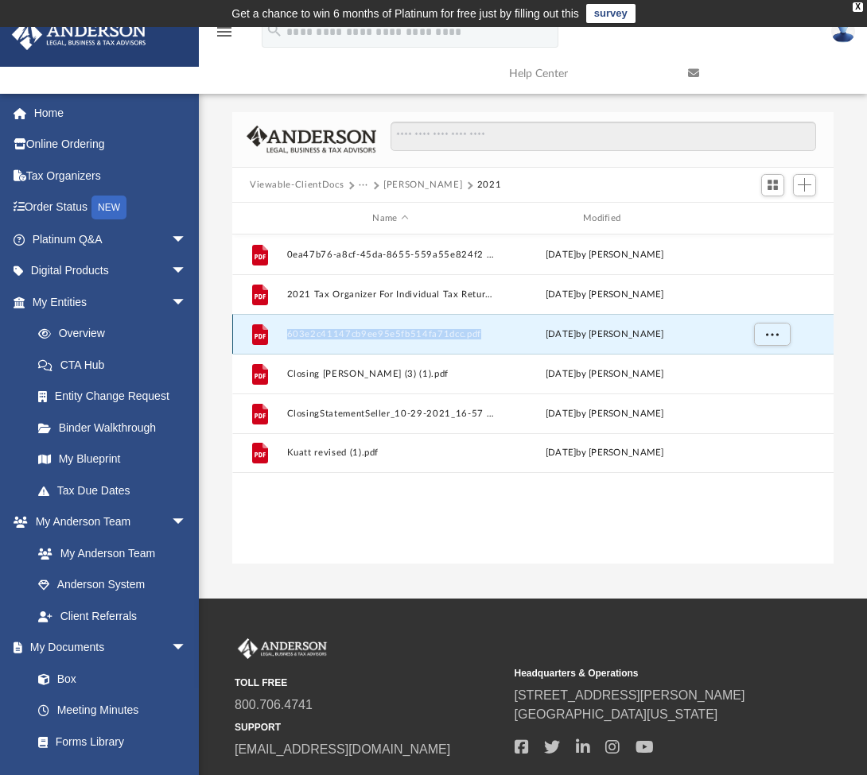
click at [425, 334] on button "603e2c41147cb9ee95e5fb514fa71dcc.pdf" at bounding box center [391, 334] width 208 height 10
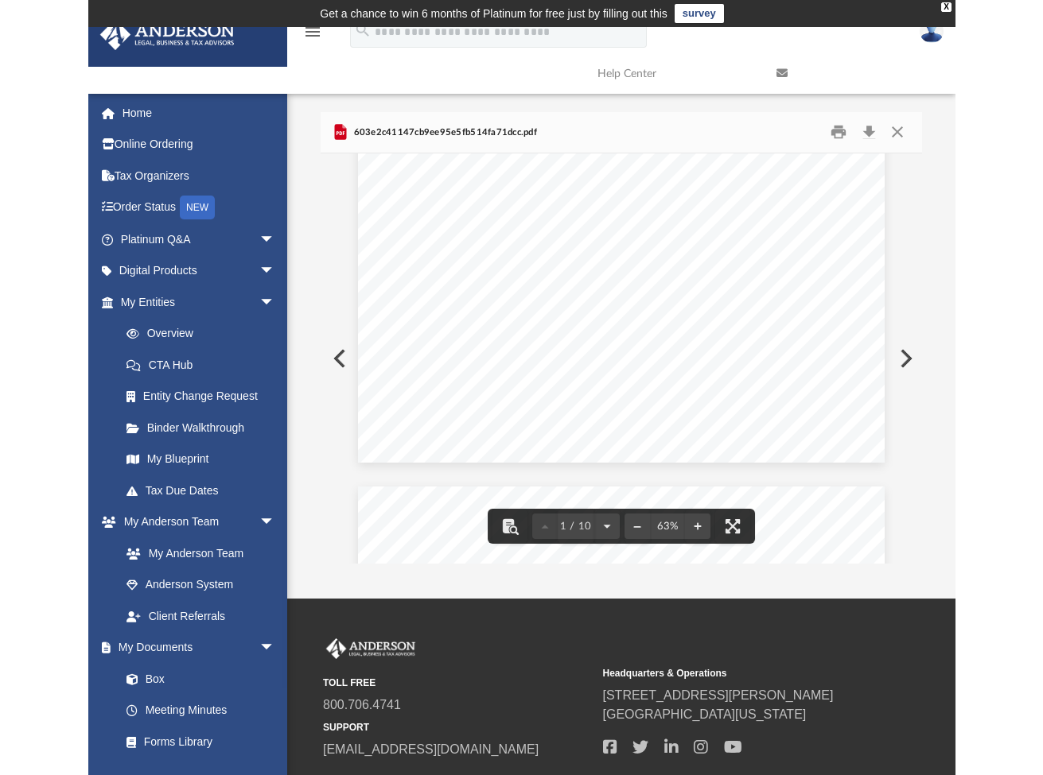
scroll to position [0, 0]
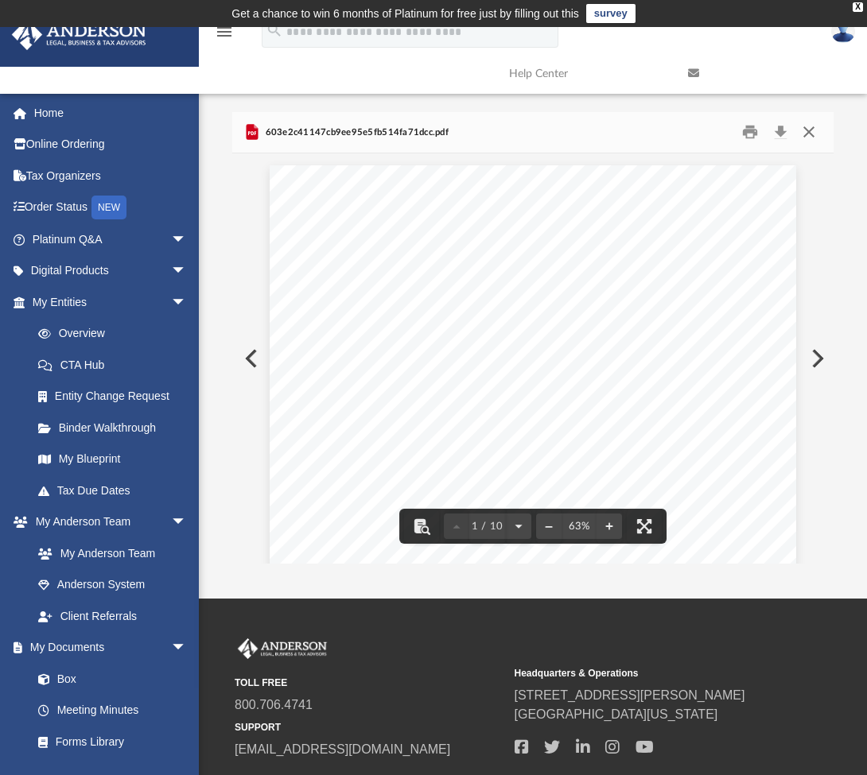
click at [807, 135] on button "Close" at bounding box center [809, 132] width 29 height 25
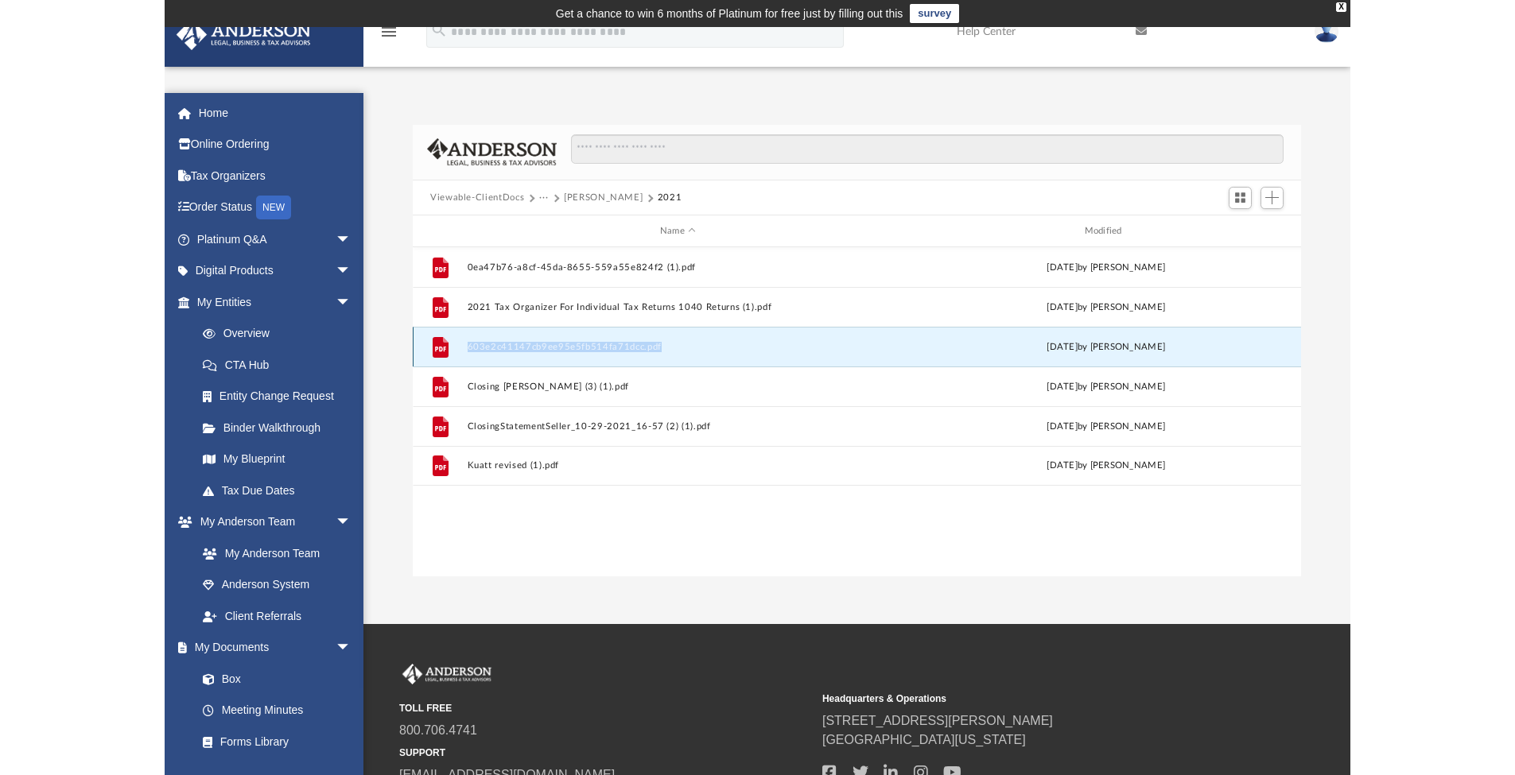
scroll to position [13, 13]
